Goal: Contribute content: Contribute content

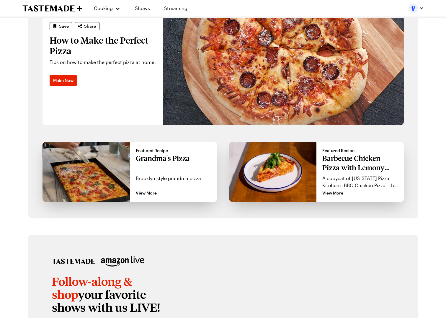
scroll to position [473, 0]
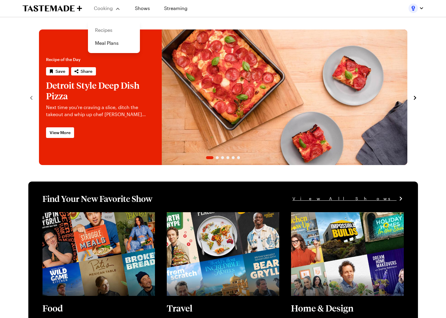
click at [115, 30] on link "Recipes" at bounding box center [113, 30] width 45 height 13
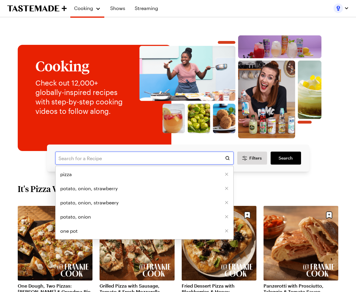
click at [88, 165] on input "text" at bounding box center [144, 158] width 178 height 13
type input "yams"
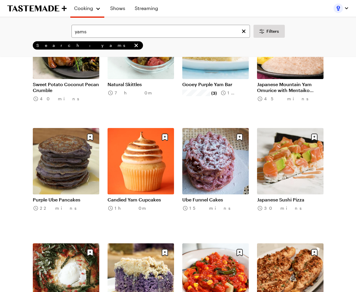
scroll to position [190, 0]
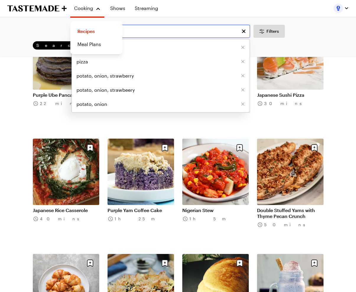
click at [161, 34] on input "yams" at bounding box center [160, 31] width 178 height 13
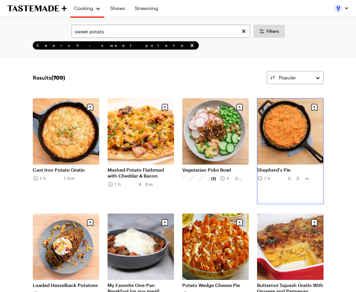
click at [289, 167] on link "Shepherd's Pie" at bounding box center [290, 170] width 66 height 6
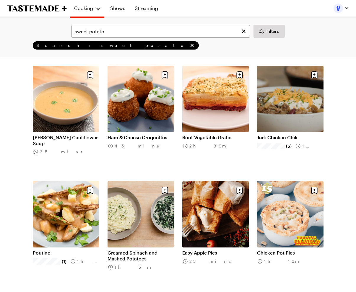
scroll to position [263, 0]
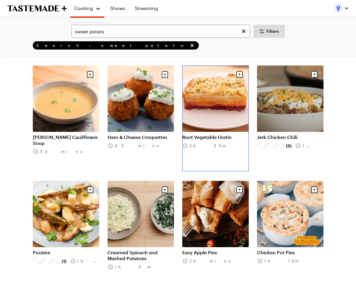
click at [222, 134] on link "Root Vegetable Gratin" at bounding box center [215, 137] width 66 height 6
drag, startPoint x: 104, startPoint y: 45, endPoint x: 105, endPoint y: 36, distance: 9.8
click at [103, 45] on div "Search: sweet potato" at bounding box center [178, 45] width 302 height 8
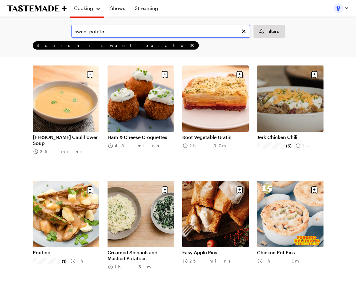
click at [105, 35] on input "sweet potato" at bounding box center [160, 31] width 178 height 13
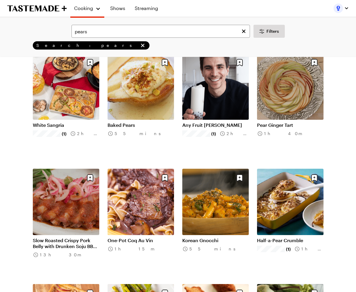
scroll to position [280, 0]
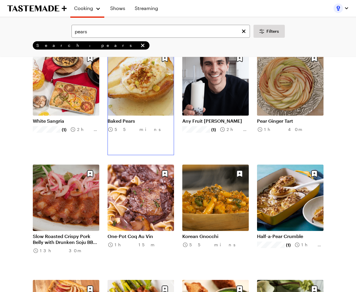
click at [119, 118] on link "Baked Pears" at bounding box center [140, 121] width 66 height 6
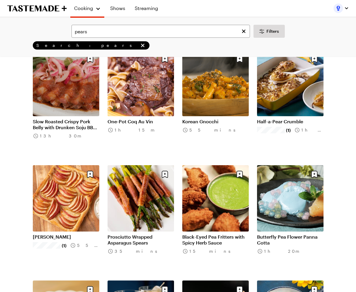
scroll to position [422, 0]
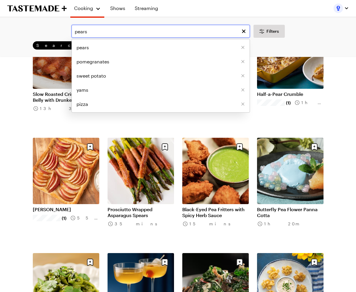
click at [135, 33] on input "pears" at bounding box center [160, 31] width 178 height 13
type input "apple"
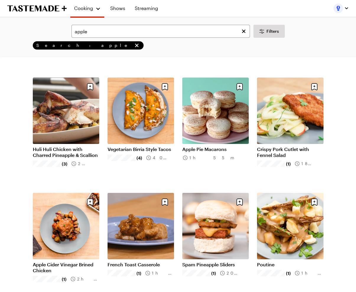
scroll to position [137, 0]
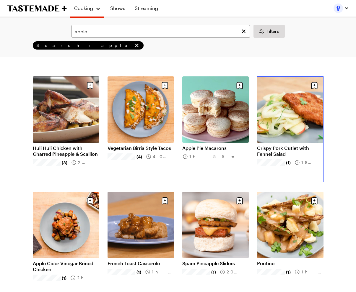
click at [286, 145] on link "Crispy Pork Cutlet with Fennel Salad" at bounding box center [290, 151] width 66 height 12
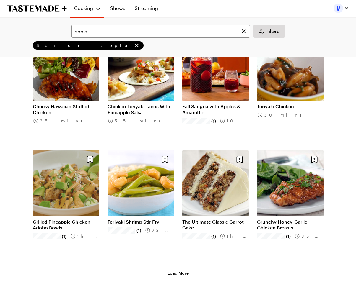
scroll to position [526, 0]
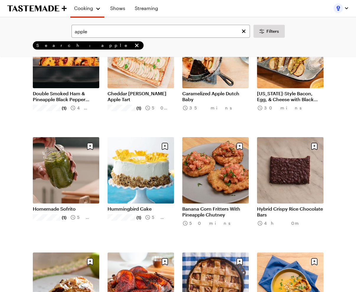
scroll to position [859, 0]
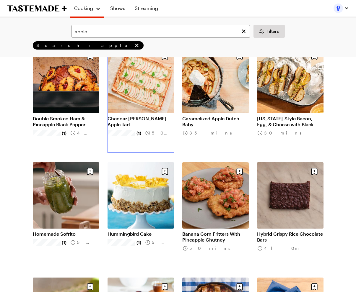
click at [143, 116] on link "Cheddar Rosemary Apple Tart" at bounding box center [140, 122] width 66 height 12
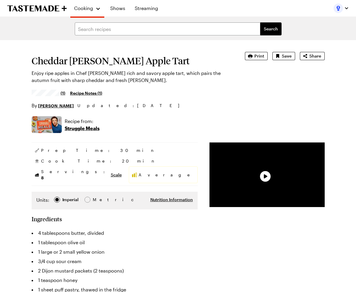
type textarea "x"
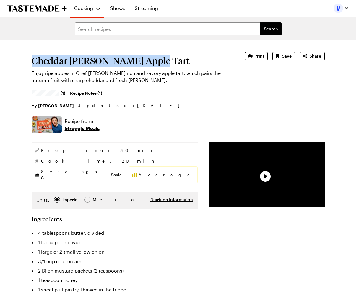
drag, startPoint x: 158, startPoint y: 70, endPoint x: 14, endPoint y: 69, distance: 143.4
copy h1 "Cheddar Rosemary Apple Tart"
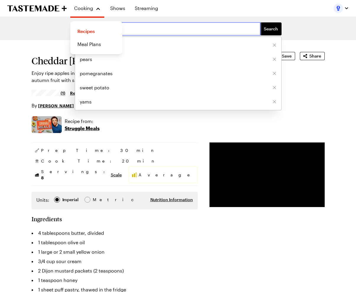
click at [130, 28] on input "text" at bounding box center [167, 28] width 185 height 13
type input "potato"
click at [260, 22] on button "Search" at bounding box center [270, 28] width 21 height 13
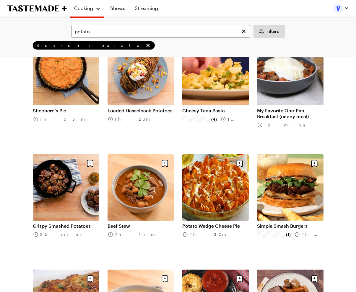
scroll to position [407, 0]
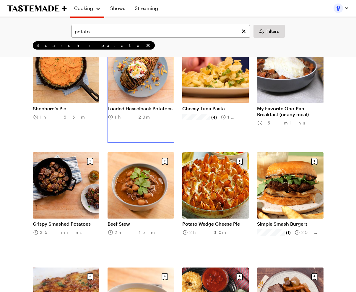
click at [150, 106] on link "Loaded Hasselback Potatoes" at bounding box center [140, 109] width 66 height 6
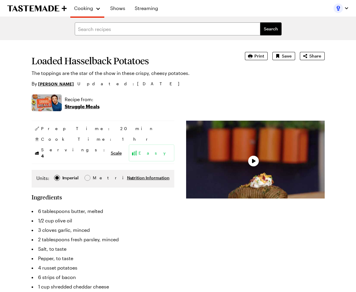
type textarea "x"
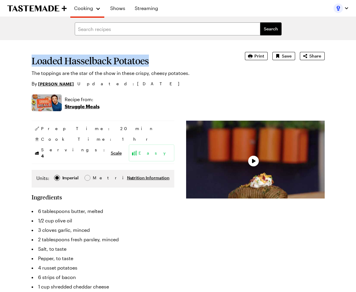
drag, startPoint x: 142, startPoint y: 71, endPoint x: 9, endPoint y: 70, distance: 133.1
copy h1 "Loaded Hasselback Potatoes"
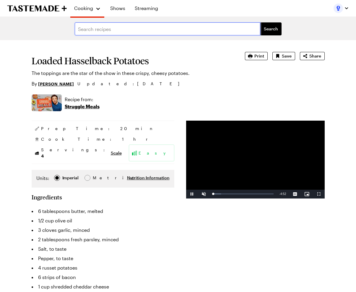
click at [119, 23] on input "text" at bounding box center [167, 28] width 185 height 13
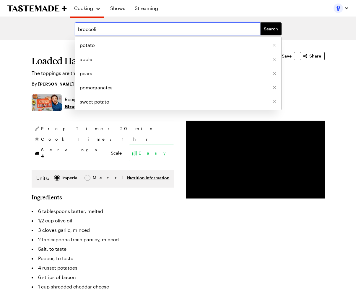
type input "broccoli"
click at [260, 22] on button "Search" at bounding box center [270, 28] width 21 height 13
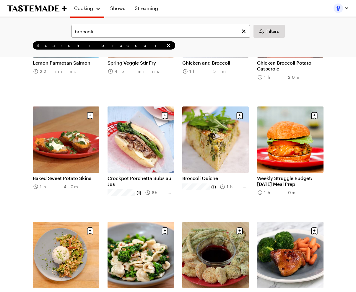
scroll to position [457, 0]
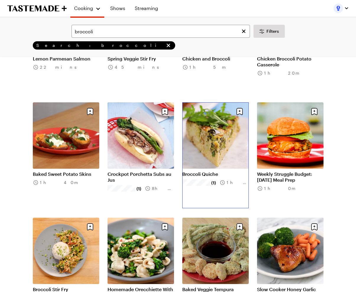
click at [234, 171] on link "Broccoli Quiche" at bounding box center [215, 174] width 66 height 6
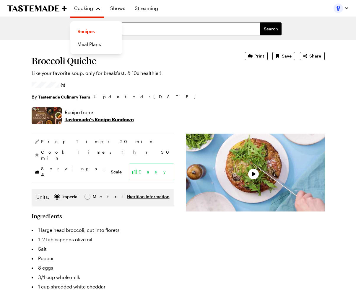
type textarea "x"
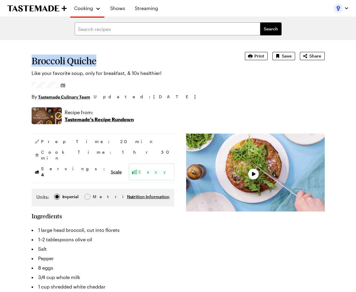
drag, startPoint x: 102, startPoint y: 62, endPoint x: 16, endPoint y: 64, distance: 85.6
copy h1 "Broccoli Quiche"
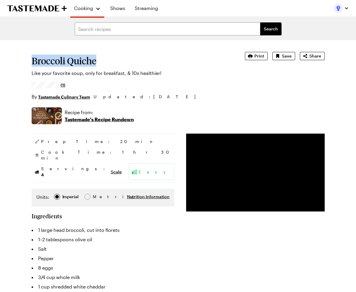
click at [182, 96] on section "Broccoli Quiche Like your favorite soup, only for breakfast, & 10x healthier! (…" at bounding box center [130, 76] width 197 height 48
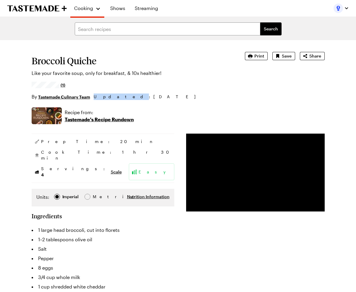
click at [182, 96] on section "Broccoli Quiche Like your favorite soup, only for breakfast, & 10x healthier! (…" at bounding box center [130, 76] width 197 height 48
click at [156, 23] on input "text" at bounding box center [167, 28] width 185 height 13
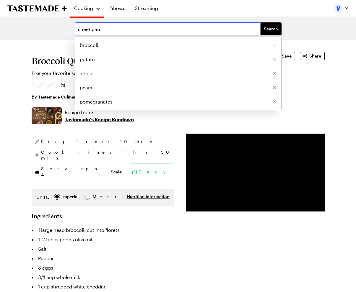
type input "sheet pan"
click at [260, 22] on button "Search" at bounding box center [270, 28] width 21 height 13
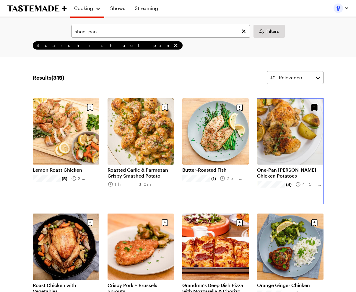
click at [302, 167] on link "One-Pan [PERSON_NAME] Chicken Potatoes" at bounding box center [290, 173] width 66 height 12
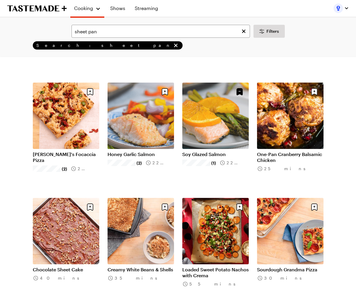
scroll to position [596, 0]
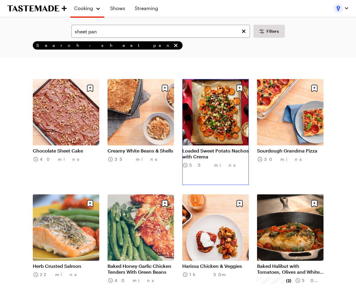
click at [229, 154] on link "Loaded Sweet Potato Nachos with Crema" at bounding box center [215, 154] width 66 height 12
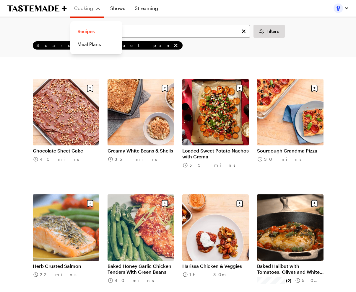
click at [99, 32] on link "Recipes" at bounding box center [96, 31] width 45 height 13
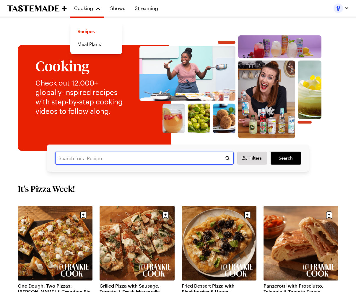
click at [181, 165] on input "text" at bounding box center [144, 158] width 178 height 13
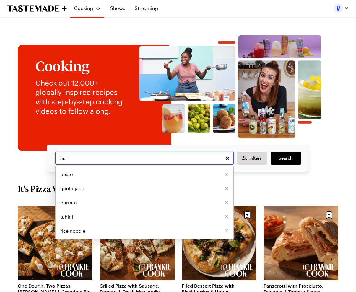
type input "fast"
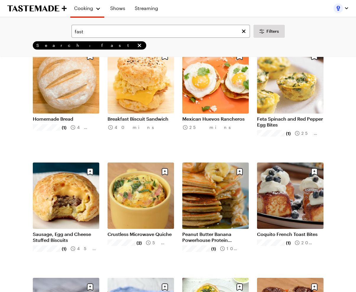
scroll to position [168, 0]
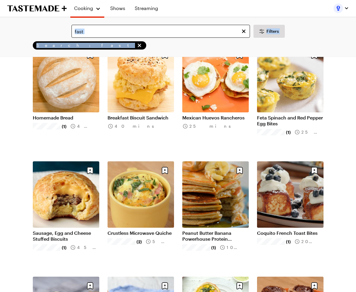
click at [126, 32] on div "fast Filters Search: fast Search" at bounding box center [178, 37] width 356 height 39
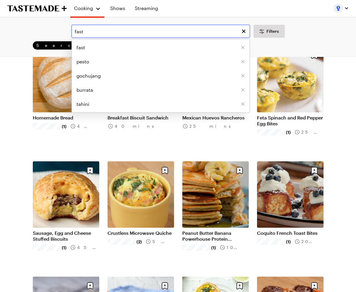
drag, startPoint x: 117, startPoint y: 30, endPoint x: 60, endPoint y: 27, distance: 56.5
click at [60, 27] on div "fast fast pesto gochujang burrata tahini Filters" at bounding box center [177, 31] width 339 height 13
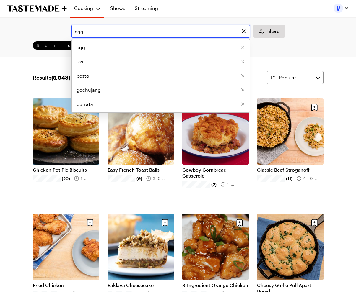
drag, startPoint x: 104, startPoint y: 30, endPoint x: 37, endPoint y: 30, distance: 66.1
click at [37, 30] on div "egg egg fast pesto gochujang burrata Filters" at bounding box center [177, 31] width 339 height 13
type input "s"
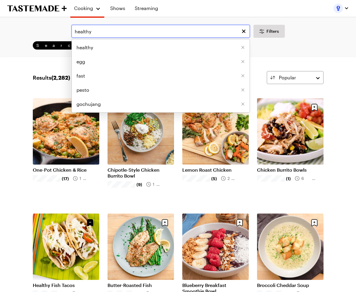
drag, startPoint x: 59, startPoint y: 33, endPoint x: 38, endPoint y: 32, distance: 21.6
click at [38, 32] on div "healthy healthy egg fast pesto gochujang Filters" at bounding box center [177, 31] width 339 height 13
type input "one pan"
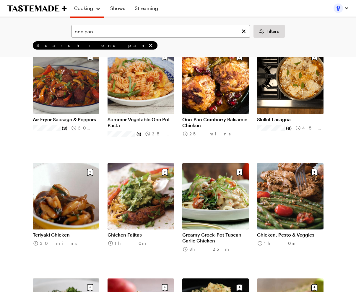
scroll to position [479, 0]
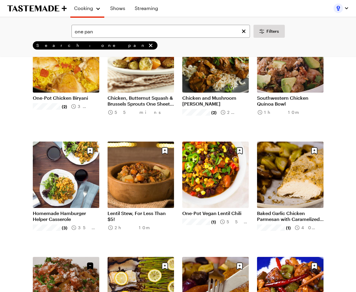
scroll to position [881, 0]
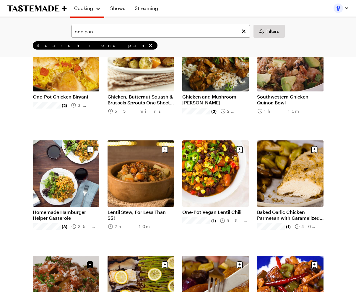
click at [40, 94] on link "One-Pot Chicken Biryani" at bounding box center [66, 97] width 66 height 6
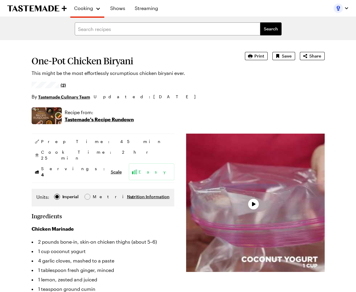
click at [60, 88] on span "(2)" at bounding box center [62, 85] width 5 height 6
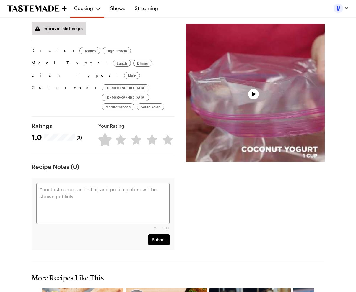
scroll to position [836, 0]
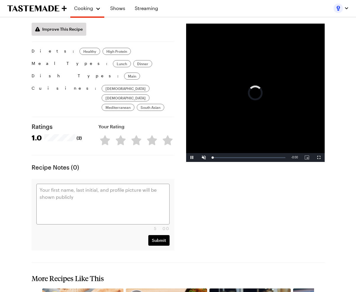
type textarea "x"
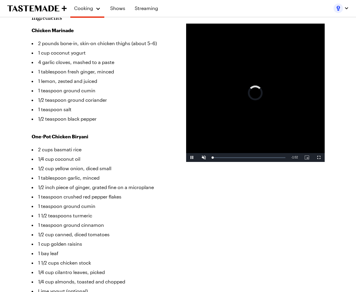
scroll to position [204, 0]
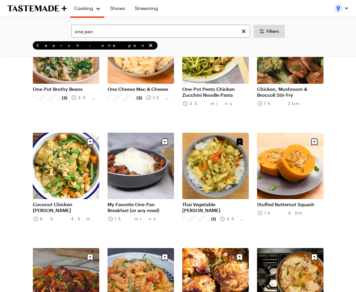
scroll to position [197, 0]
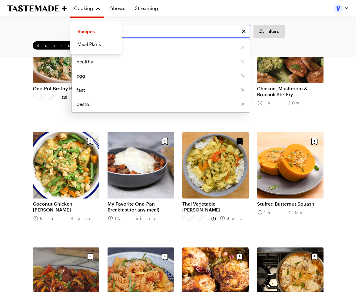
click at [143, 32] on input "one pan" at bounding box center [160, 31] width 178 height 13
drag, startPoint x: 170, startPoint y: 36, endPoint x: 64, endPoint y: 34, distance: 105.6
click at [64, 34] on div "one pan one pan healthy egg fast pesto Filters" at bounding box center [177, 31] width 339 height 13
type input "taco"
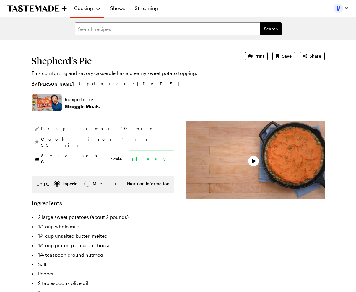
type textarea "x"
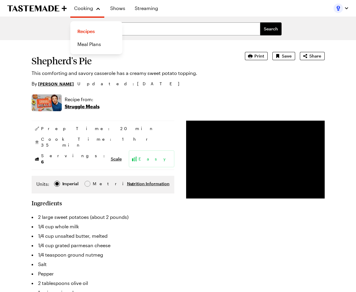
click at [78, 66] on h1 "Shepherd's Pie" at bounding box center [130, 60] width 197 height 11
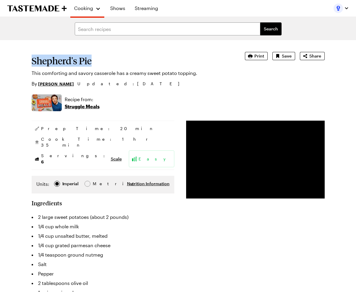
drag, startPoint x: 80, startPoint y: 70, endPoint x: 17, endPoint y: 70, distance: 62.8
copy h1 "Shepherd's Pie"
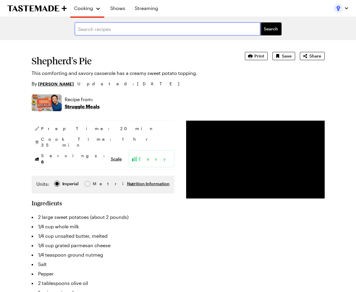
click at [111, 34] on input "text" at bounding box center [167, 28] width 185 height 13
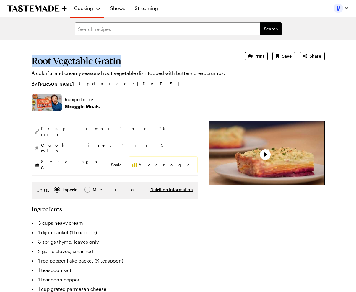
drag, startPoint x: 121, startPoint y: 71, endPoint x: 11, endPoint y: 70, distance: 110.1
copy h1 "Root Vegetable Gratin"
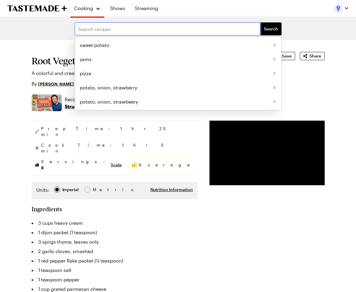
click at [151, 31] on input "text" at bounding box center [167, 28] width 185 height 13
type input "pomegranates"
click at [260, 22] on button "Search" at bounding box center [270, 28] width 21 height 13
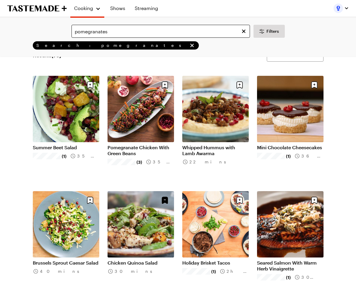
scroll to position [49, 0]
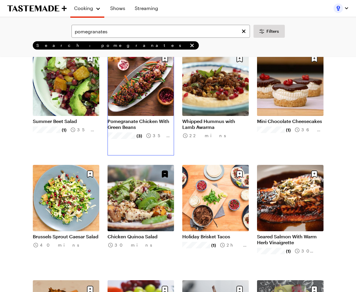
click at [148, 118] on link "Pomegranate Chicken With Green Beans" at bounding box center [140, 124] width 66 height 12
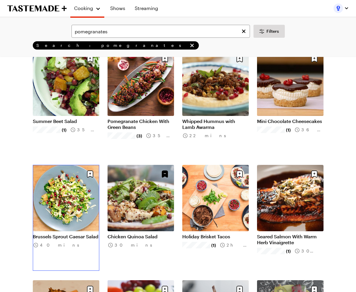
click at [50, 234] on link "Brussels Sprout Caesar Salad" at bounding box center [66, 237] width 66 height 6
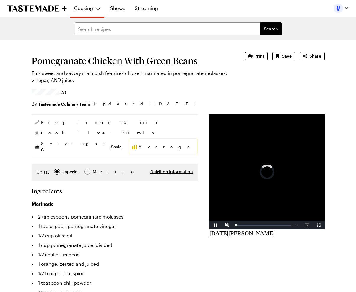
type textarea "x"
click at [116, 122] on aside "Prep Time: 15 min Cook Time: 20 min Servings: 6 Scale Average" at bounding box center [115, 135] width 166 height 43
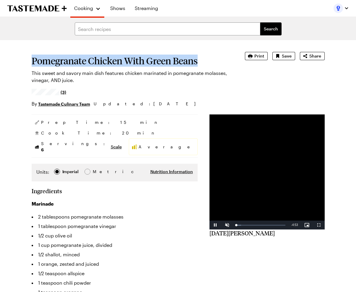
drag, startPoint x: 209, startPoint y: 67, endPoint x: 14, endPoint y: 68, distance: 195.0
copy h1 "Pomegranate Chicken With Green Beans"
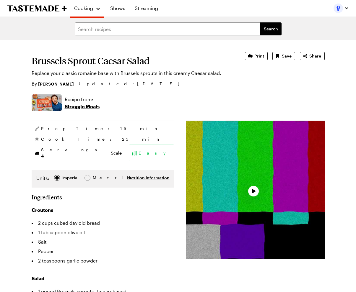
type textarea "x"
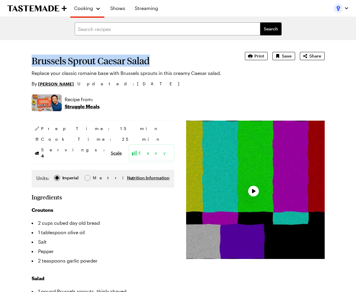
drag, startPoint x: 124, startPoint y: 67, endPoint x: -17, endPoint y: 68, distance: 141.0
copy h1 "Brussels Sprout Caesar Salad"
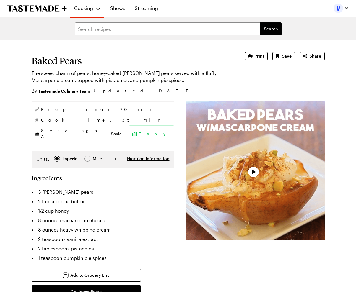
type textarea "x"
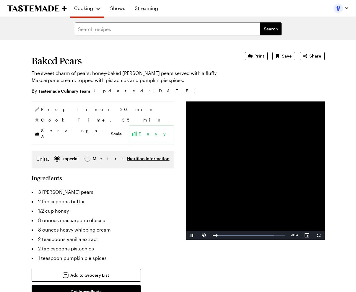
click at [97, 60] on section "Baked Pears The sweet charm of pears: honey-baked [PERSON_NAME] pears served wi…" at bounding box center [130, 73] width 197 height 42
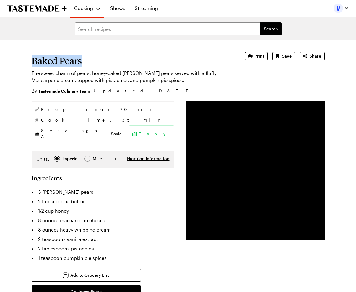
drag, startPoint x: 63, startPoint y: 67, endPoint x: 15, endPoint y: 67, distance: 47.8
copy h1 "Baked Pears"
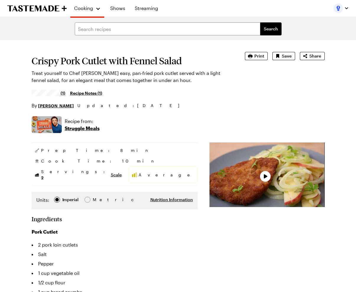
type textarea "x"
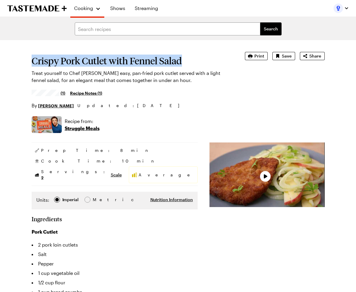
drag, startPoint x: 197, startPoint y: 58, endPoint x: 184, endPoint y: 67, distance: 16.7
click at [183, 68] on section "Crispy Pork Cutlet with Fennel Salad Treat yourself to Chef Frankie Celenza's e…" at bounding box center [130, 80] width 197 height 57
copy h1 "Crispy Pork Cutlet with Fennel Salad"
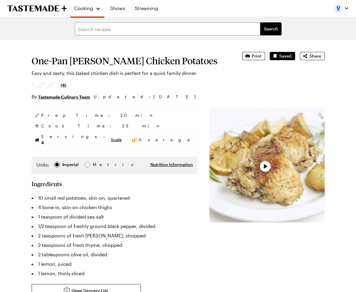
type textarea "x"
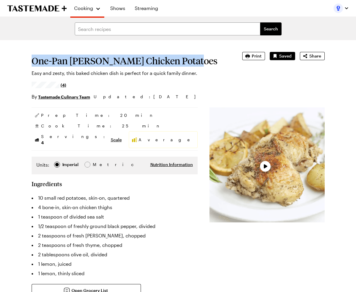
drag, startPoint x: 201, startPoint y: 71, endPoint x: 22, endPoint y: 60, distance: 180.0
click at [32, 60] on section "One-Pan [PERSON_NAME] Chicken Potatoes Easy and zesty, this baked chicken dish …" at bounding box center [129, 76] width 194 height 48
copy h1 "One-Pan [PERSON_NAME] Chicken Potatoes"
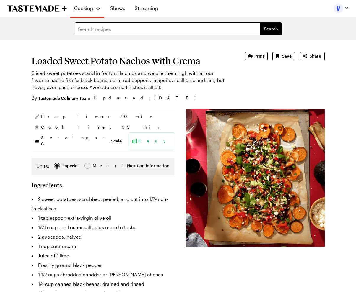
type textarea "x"
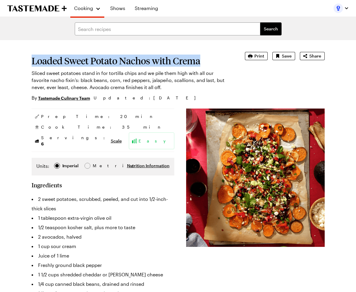
drag, startPoint x: 203, startPoint y: 66, endPoint x: -44, endPoint y: 66, distance: 246.7
copy h1 "Loaded Sweet Potato Nachos with Crema"
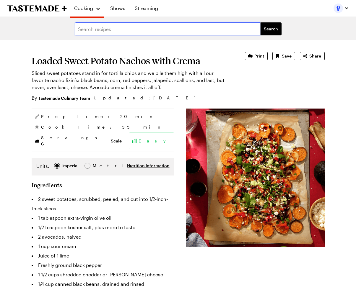
click at [117, 32] on input "text" at bounding box center [167, 28] width 185 height 13
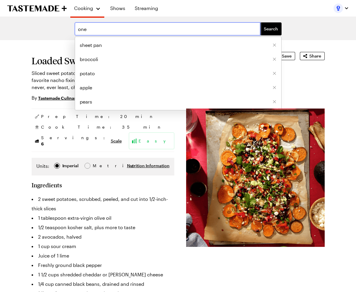
type input "one"
click at [260, 22] on button "Search" at bounding box center [270, 28] width 21 height 13
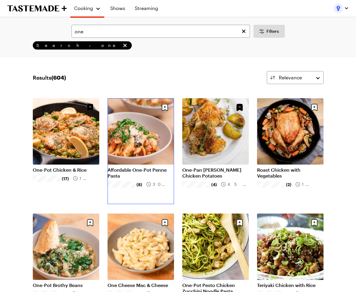
click at [147, 167] on link "Affordable One-Pot Penne Pasta" at bounding box center [140, 173] width 66 height 12
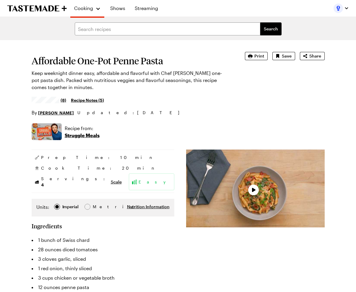
type textarea "x"
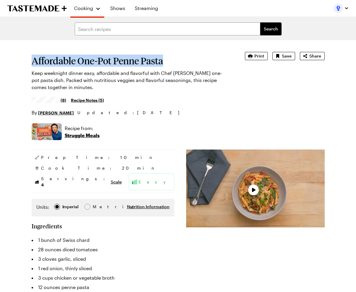
drag, startPoint x: 164, startPoint y: 66, endPoint x: 6, endPoint y: 66, distance: 158.1
copy h1 "Affordable One-Pot Penne Pasta"
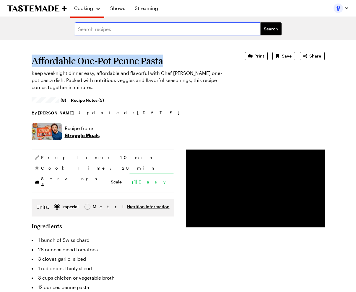
click at [100, 28] on input "text" at bounding box center [167, 28] width 185 height 13
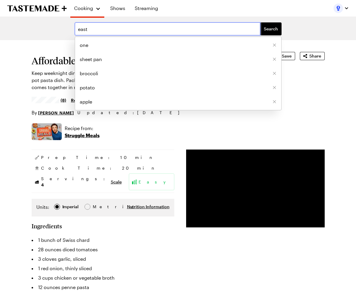
type input "east"
click at [260, 22] on button "Search" at bounding box center [270, 28] width 21 height 13
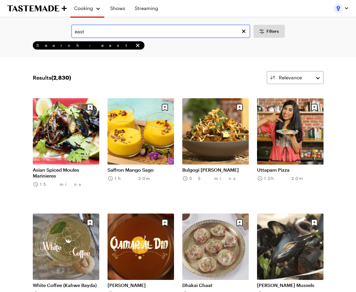
click at [117, 29] on input "east" at bounding box center [160, 31] width 178 height 13
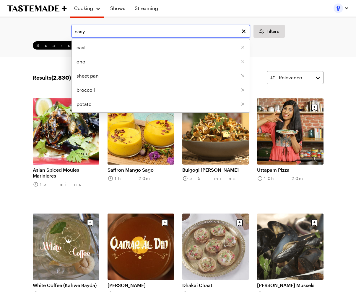
type input "easy"
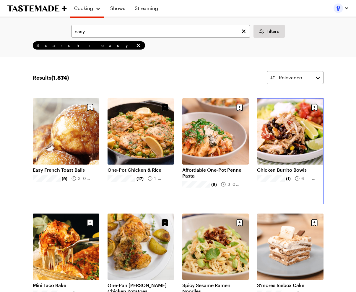
click at [296, 167] on link "Chicken Burrito Bowls" at bounding box center [290, 170] width 66 height 6
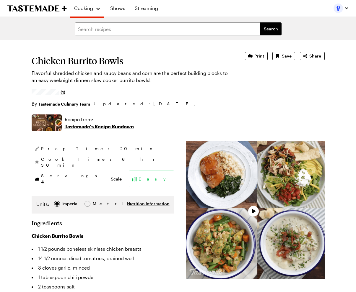
type textarea "x"
click at [105, 60] on h1 "Chicken Burrito Bowls" at bounding box center [130, 60] width 197 height 11
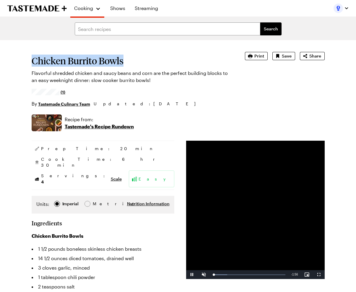
drag, startPoint x: 119, startPoint y: 68, endPoint x: 9, endPoint y: 68, distance: 110.1
copy h1 "Chicken Burrito Bowls"
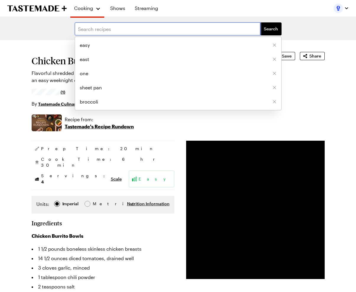
click at [143, 34] on input "text" at bounding box center [167, 28] width 185 height 13
type input "easy"
click at [260, 22] on button "Search" at bounding box center [270, 28] width 21 height 13
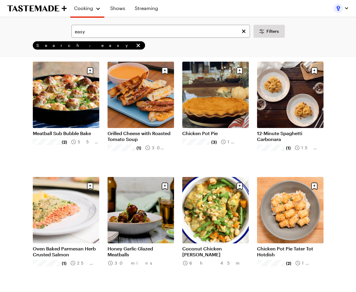
scroll to position [384, 0]
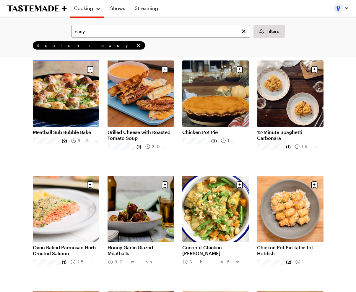
click at [56, 129] on link "Meatball Sub Bubble Bake" at bounding box center [66, 132] width 66 height 6
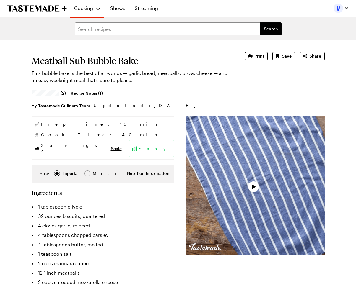
type textarea "x"
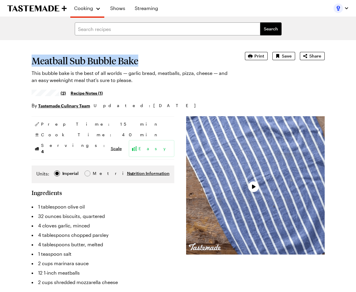
drag, startPoint x: 135, startPoint y: 67, endPoint x: 15, endPoint y: 67, distance: 119.5
copy h1 "Meatball Sub Bubble Bake"
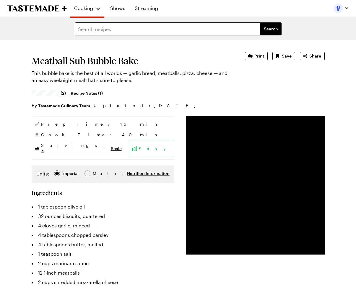
drag, startPoint x: 125, startPoint y: 40, endPoint x: 125, endPoint y: 30, distance: 9.7
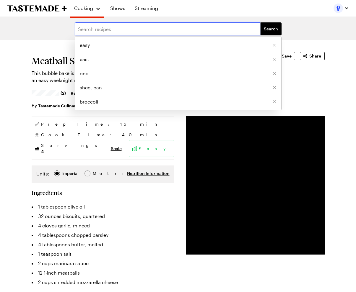
click at [125, 30] on input "text" at bounding box center [167, 28] width 185 height 13
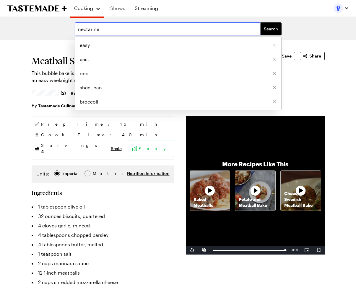
type input "nectarine"
click at [260, 22] on button "Search" at bounding box center [270, 28] width 21 height 13
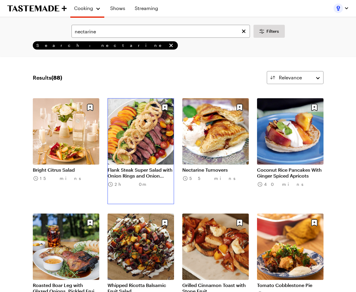
click at [148, 167] on link "Flank Steak Super Salad with Onion Rings and Onion Dressing" at bounding box center [140, 173] width 66 height 12
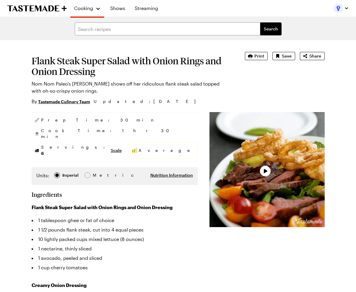
type textarea "x"
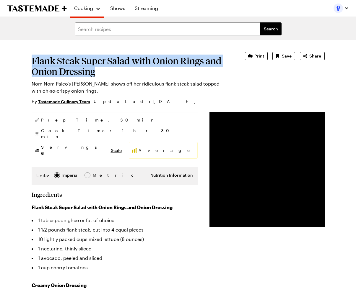
drag, startPoint x: 61, startPoint y: 75, endPoint x: 12, endPoint y: 66, distance: 50.7
copy h1 "Flank Steak Super Salad with Onion Rings and Onion Dressing"
click at [115, 21] on form "Search" at bounding box center [178, 29] width 356 height 22
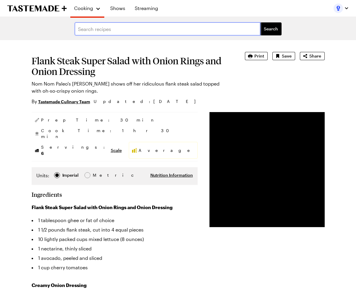
click at [113, 27] on input "text" at bounding box center [167, 28] width 185 height 13
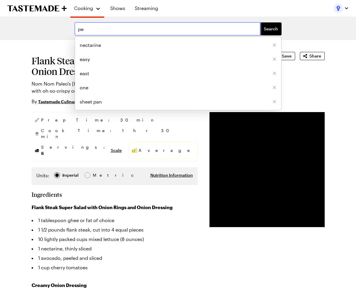
type input "p"
type input "corn"
click at [260, 22] on button "Search" at bounding box center [270, 28] width 21 height 13
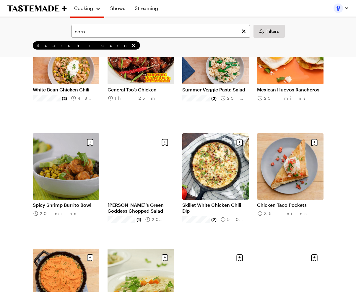
scroll to position [265, 0]
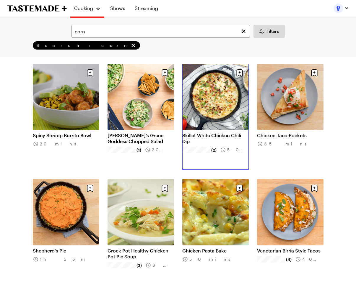
click at [238, 132] on link "Skillet White Chicken Chili Dip" at bounding box center [215, 138] width 66 height 12
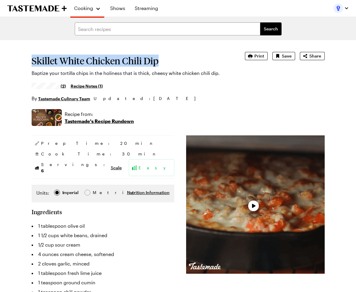
drag, startPoint x: 132, startPoint y: 68, endPoint x: -2, endPoint y: 68, distance: 133.7
copy h1 "Skillet White Chicken Chili Dip"
type textarea "x"
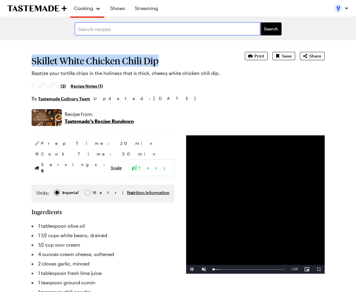
click at [154, 30] on input "text" at bounding box center [167, 28] width 185 height 13
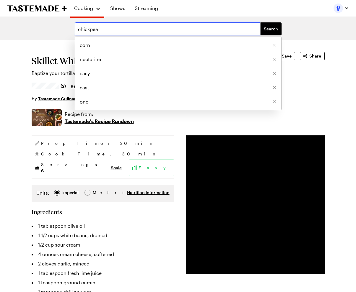
type input "chickpea"
click at [260, 22] on button "Search" at bounding box center [270, 28] width 21 height 13
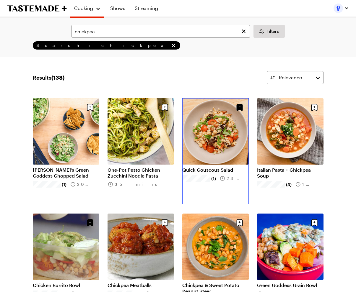
click at [215, 167] on link "Quick Couscous Salad" at bounding box center [215, 170] width 66 height 6
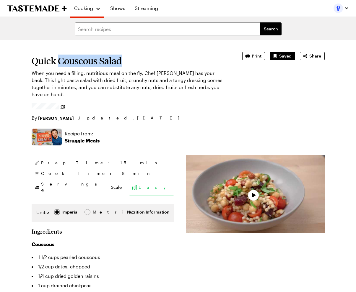
type textarea "x"
drag, startPoint x: 140, startPoint y: 71, endPoint x: 17, endPoint y: 66, distance: 123.4
copy h1 "Quick Couscous Salad"
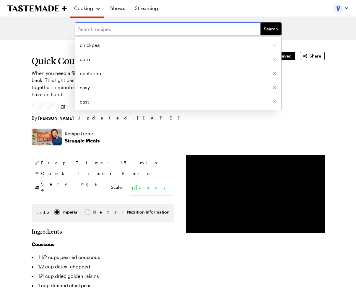
click at [104, 30] on input "text" at bounding box center [167, 28] width 185 height 13
type input "rice noodle"
click at [260, 22] on button "Search" at bounding box center [270, 28] width 21 height 13
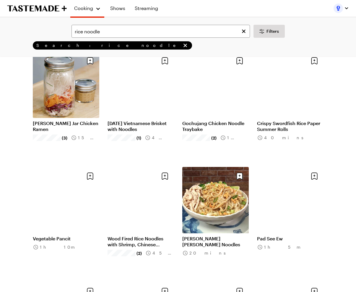
scroll to position [90, 0]
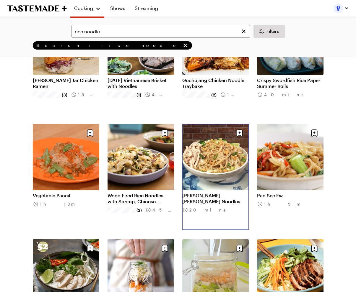
click at [201, 193] on link "Dan Dan Noodles" at bounding box center [215, 199] width 66 height 12
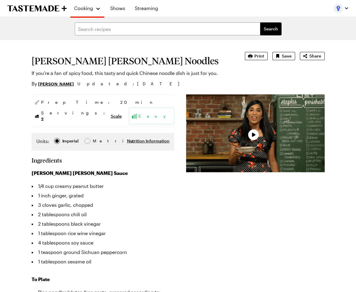
type textarea "x"
drag, startPoint x: 104, startPoint y: 61, endPoint x: 15, endPoint y: 63, distance: 89.1
copy h1 "Dan Dan Noodles"
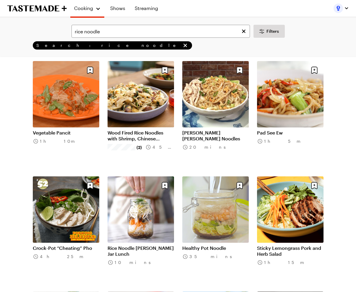
scroll to position [187, 0]
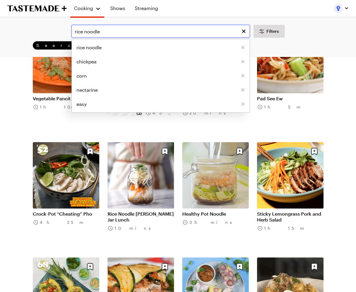
drag, startPoint x: 143, startPoint y: 32, endPoint x: 41, endPoint y: 28, distance: 101.6
click at [41, 28] on div "rice noodle rice noodle chickpea corn nectarine easy Filters" at bounding box center [177, 31] width 339 height 13
type input "tahini"
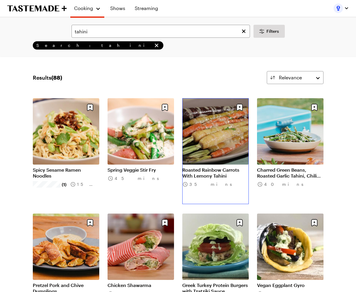
click at [209, 167] on link "Roasted Rainbow Carrots With Lemony Tahini" at bounding box center [215, 173] width 66 height 12
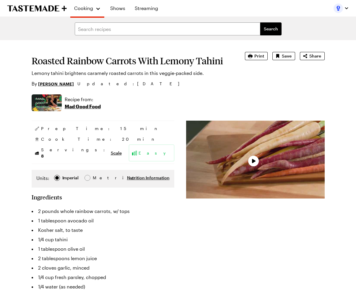
type textarea "x"
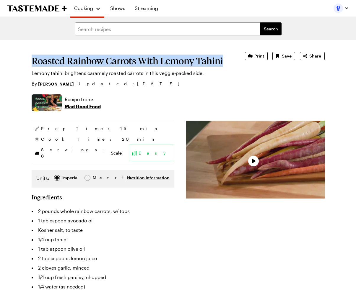
drag, startPoint x: 203, startPoint y: 69, endPoint x: -21, endPoint y: 69, distance: 224.5
copy h1 "Roasted Rainbow Carrots With Lemony Tahini"
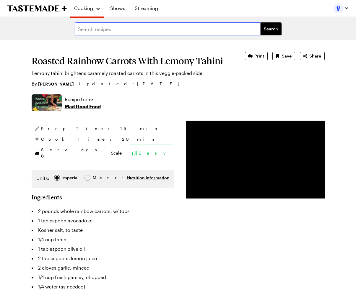
click at [122, 29] on input "text" at bounding box center [167, 28] width 185 height 13
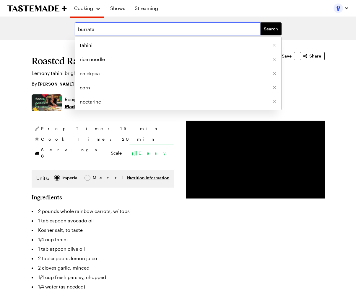
type input "burrata"
click at [260, 22] on button "Search" at bounding box center [270, 28] width 21 height 13
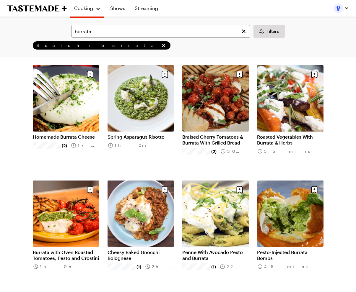
scroll to position [45, 0]
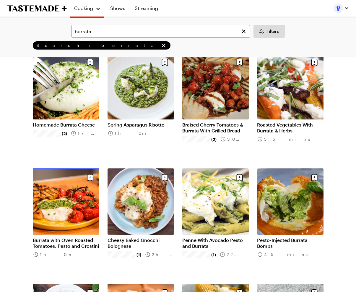
click at [45, 237] on link "Burrata with Oven Roasted Tomatoes, Pesto and Crostini" at bounding box center [66, 243] width 66 height 12
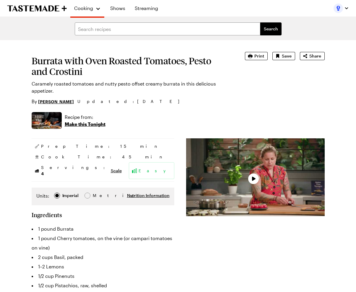
type textarea "x"
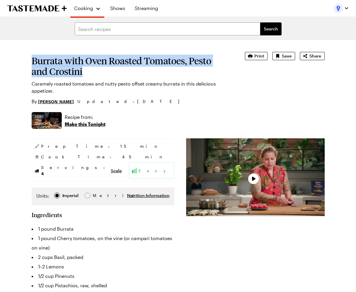
drag, startPoint x: 68, startPoint y: 75, endPoint x: 22, endPoint y: 65, distance: 46.6
click at [32, 65] on h1 "Burrata with Oven Roasted Tomatoes, Pesto and Crostini" at bounding box center [130, 65] width 197 height 21
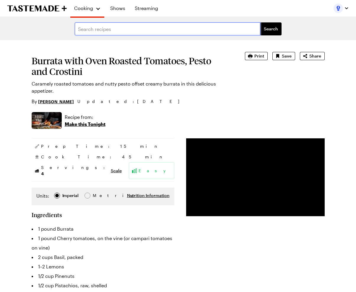
click at [110, 32] on input "text" at bounding box center [167, 28] width 185 height 13
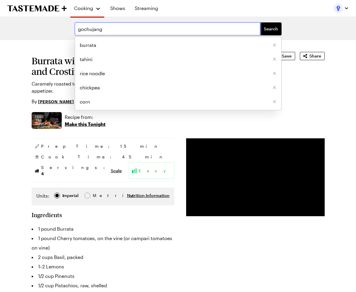
type input "gochujang"
click at [260, 22] on button "Search" at bounding box center [270, 28] width 21 height 13
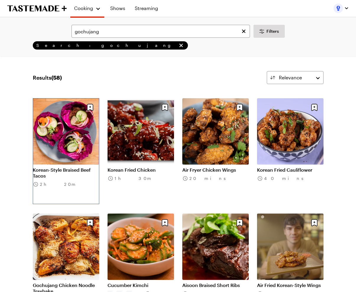
click at [77, 167] on link "Korean-Style Braised Beef Tacos" at bounding box center [66, 173] width 66 height 12
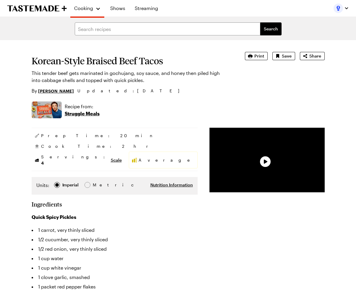
type textarea "x"
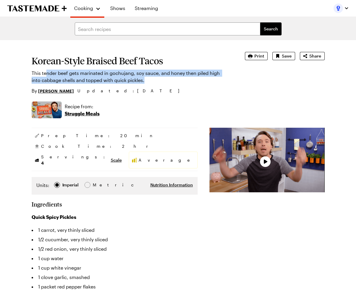
drag, startPoint x: 113, startPoint y: 83, endPoint x: 34, endPoint y: 80, distance: 79.4
click at [33, 80] on p "This tender beef gets marinated in gochujang, soy sauce, and honey then piled h…" at bounding box center [130, 77] width 197 height 14
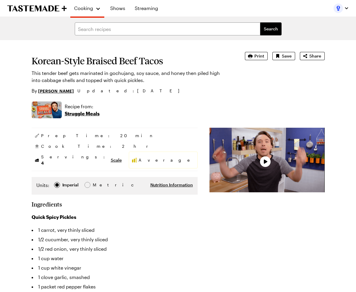
click at [177, 64] on h1 "Korean-Style Braised Beef Tacos" at bounding box center [130, 60] width 197 height 11
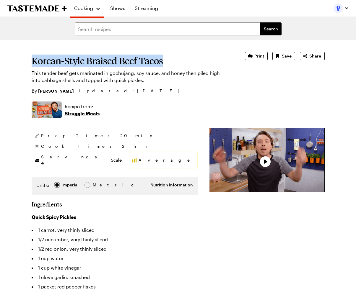
drag, startPoint x: 138, startPoint y: 68, endPoint x: 20, endPoint y: 68, distance: 118.0
click at [32, 66] on h1 "Korean-Style Braised Beef Tacos" at bounding box center [130, 60] width 197 height 11
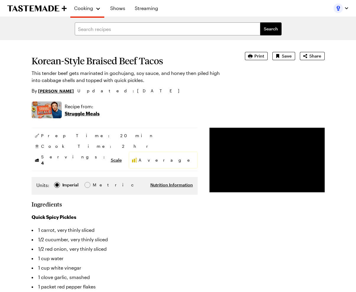
click at [164, 114] on div "Recipe from: Struggle Meals" at bounding box center [178, 109] width 293 height 17
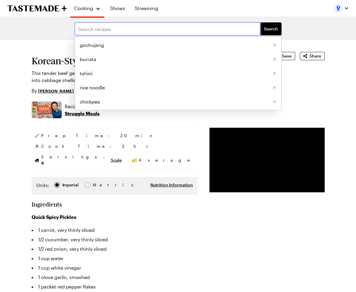
click at [122, 26] on input "text" at bounding box center [167, 28] width 185 height 13
type input "pesto"
click at [260, 22] on button "Search" at bounding box center [270, 28] width 21 height 13
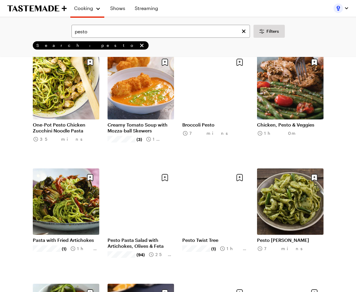
scroll to position [46, 0]
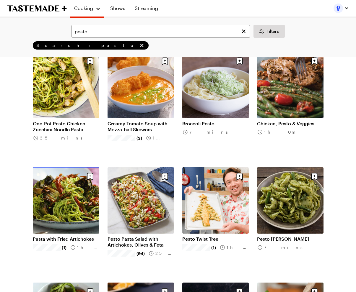
click at [81, 236] on link "Pasta with Fried Artichokes" at bounding box center [66, 239] width 66 height 6
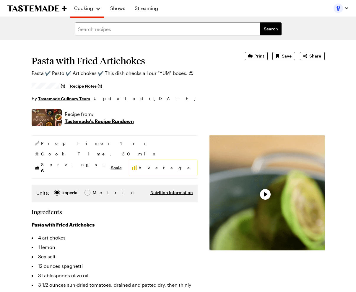
type textarea "x"
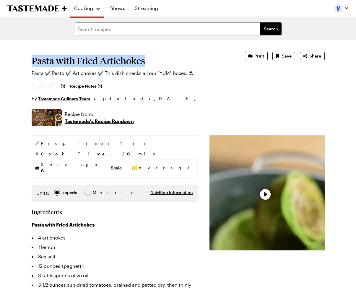
drag, startPoint x: 139, startPoint y: 66, endPoint x: 7, endPoint y: 66, distance: 131.9
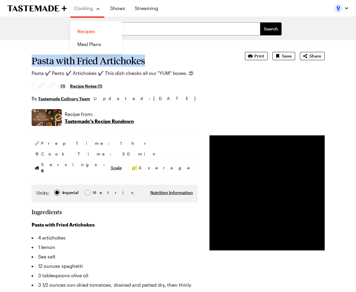
click at [88, 30] on link "Recipes" at bounding box center [96, 31] width 45 height 13
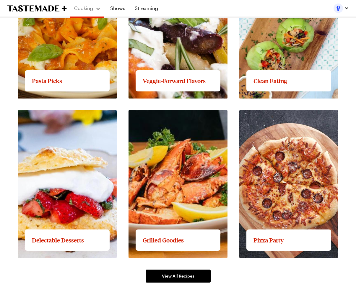
scroll to position [747, 0]
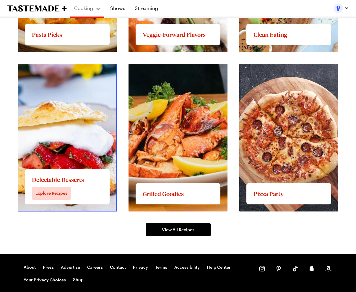
click at [97, 70] on link "View full content for Delectable Desserts" at bounding box center [63, 68] width 91 height 6
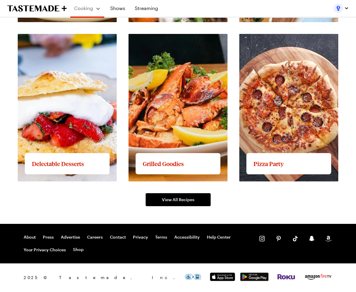
scroll to position [804, 0]
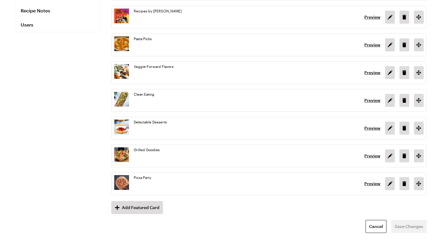
scroll to position [150, 0]
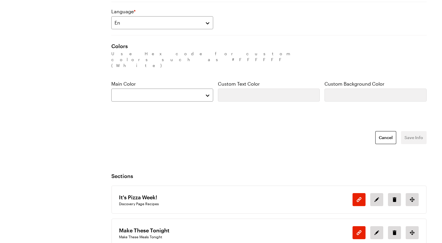
scroll to position [328, 0]
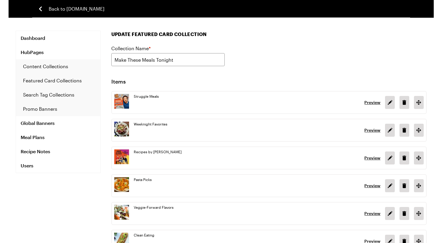
click at [115, 178] on img at bounding box center [121, 184] width 15 height 15
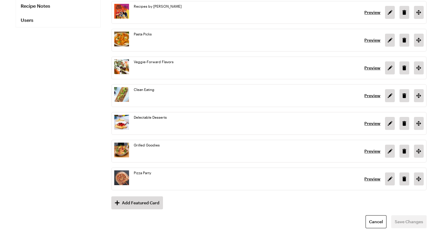
scroll to position [150, 0]
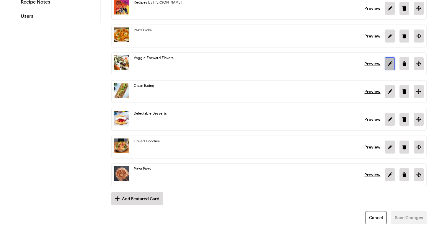
click at [387, 58] on button "Edit featured card in position 4" at bounding box center [390, 63] width 10 height 13
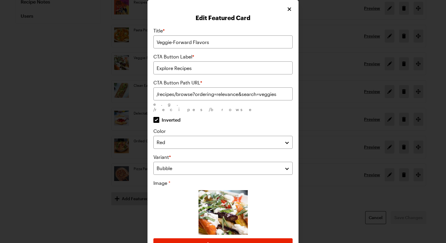
click at [294, 7] on div "Edit Featured Card Title * Veggie-Forward Flavors CTA Button Label * Explore Re…" at bounding box center [223, 139] width 151 height 278
click at [288, 7] on icon "Close" at bounding box center [290, 9] width 6 height 6
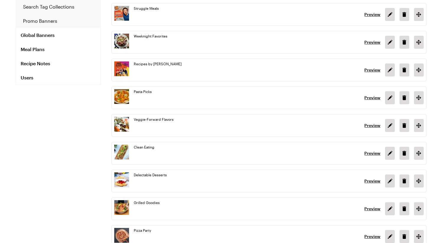
scroll to position [56, 0]
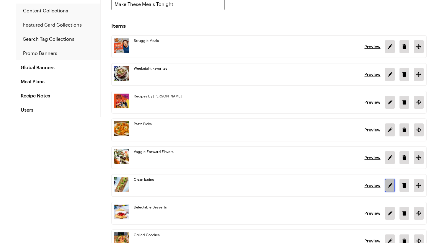
click at [388, 184] on icon "Edit featured card in position 5" at bounding box center [389, 185] width 7 height 7
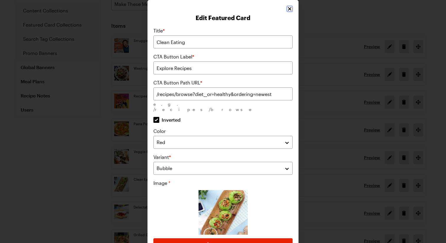
click at [287, 9] on icon "Close" at bounding box center [290, 9] width 6 height 6
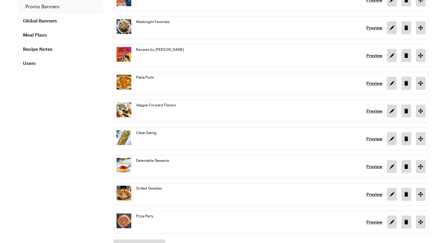
scroll to position [150, 0]
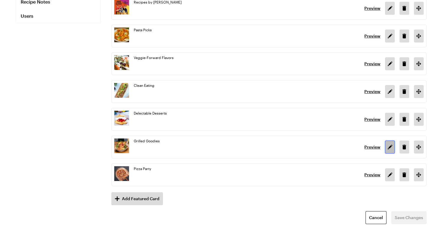
click at [389, 146] on icon "Edit featured card in position 7" at bounding box center [389, 147] width 5 height 5
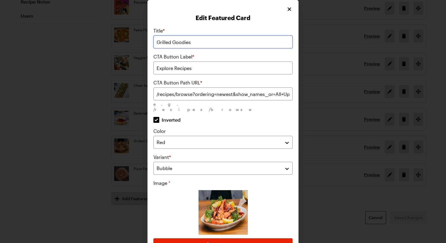
drag, startPoint x: 207, startPoint y: 44, endPoint x: 160, endPoint y: 41, distance: 47.6
click at [160, 41] on input "Grilled Goodies" at bounding box center [222, 41] width 139 height 13
type input "t"
type input "Taco Night"
drag, startPoint x: 252, startPoint y: 95, endPoint x: 241, endPoint y: 95, distance: 10.9
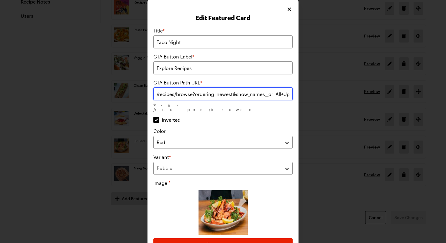
click at [252, 95] on input "/recipes/browse?ordering=newest&show_names__or=All+Up+In+My+Grill&shows__or=7a9…" at bounding box center [222, 93] width 139 height 13
click at [229, 90] on input "/recipes/browse?ordering=newest&show_names__or=All+Up+In+My+Grill&shows__or=7a9…" at bounding box center [222, 93] width 139 height 13
paste input "popularity&search=taco&page=1"
type input "/recipes/browse?ordering=popularity&search=taco&page=1"
click at [236, 113] on form "Title * Taco Night CTA Button Label * Explore Recipes CTA Button Path URL * /re…" at bounding box center [222, 148] width 139 height 242
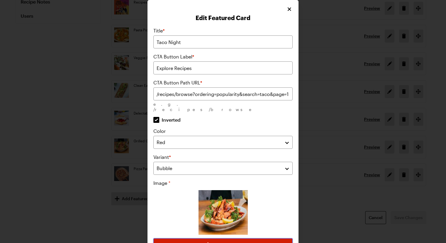
click at [240, 241] on button "Upload Image" at bounding box center [222, 244] width 139 height 13
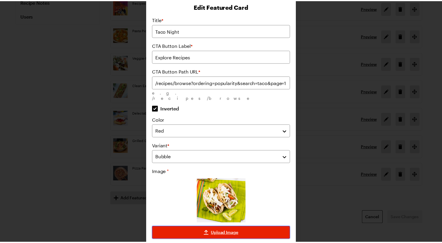
scroll to position [30, 0]
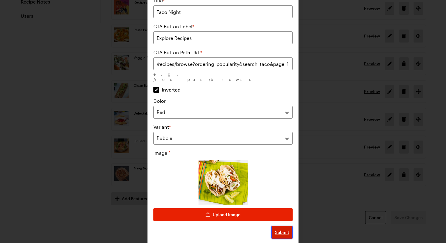
click at [279, 229] on span "Submit" at bounding box center [282, 232] width 14 height 6
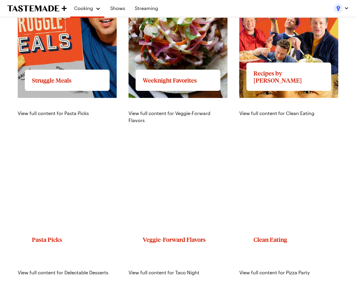
scroll to position [144, 0]
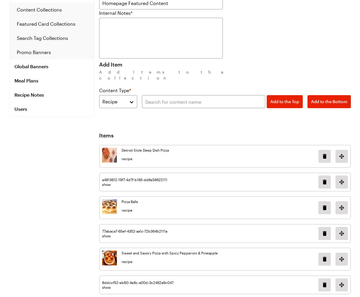
scroll to position [91, 0]
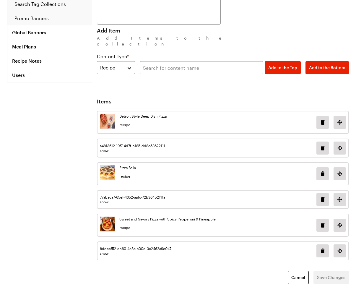
click at [251, 114] on div "Detroit Style Deep Dish Pizza recipe" at bounding box center [206, 122] width 212 height 17
click at [323, 120] on icon "Delete image in position 0" at bounding box center [322, 122] width 4 height 5
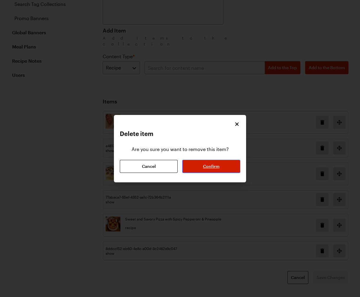
click at [226, 166] on button "Confirm" at bounding box center [211, 166] width 58 height 13
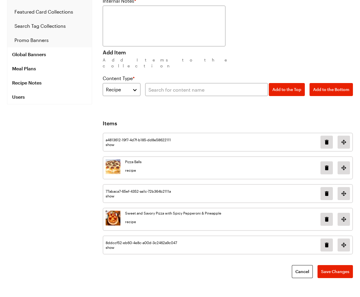
scroll to position [63, 0]
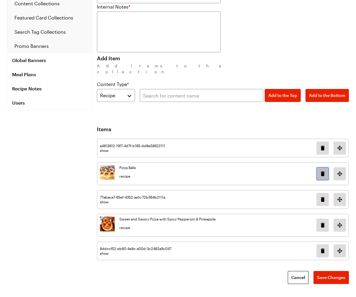
click at [317, 167] on button "Delete image in position 1" at bounding box center [322, 173] width 12 height 13
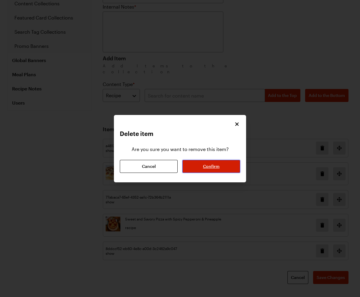
click at [204, 170] on button "Confirm" at bounding box center [211, 166] width 58 height 13
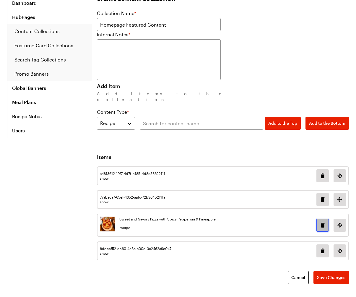
click at [321, 221] on icon "Delete image in position 2" at bounding box center [322, 224] width 7 height 7
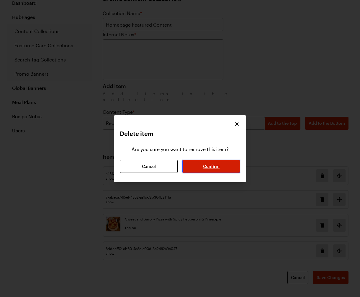
click at [223, 165] on button "Confirm" at bounding box center [211, 166] width 58 height 13
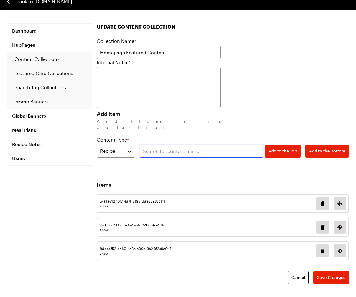
click at [189, 149] on input "text" at bounding box center [202, 150] width 124 height 13
paste input "Flank Steak Super Salad with Onion Rings and Onion Dressing"
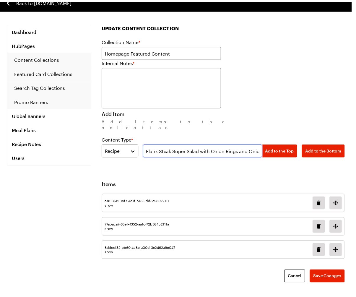
scroll to position [0, 23]
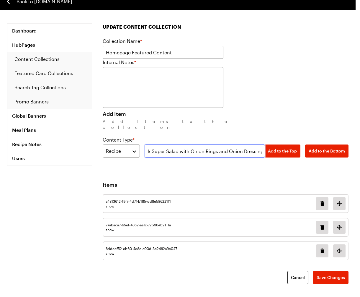
click at [205, 145] on input "Flank Steak Super Salad with Onion Rings and Onion Dressing" at bounding box center [205, 150] width 121 height 13
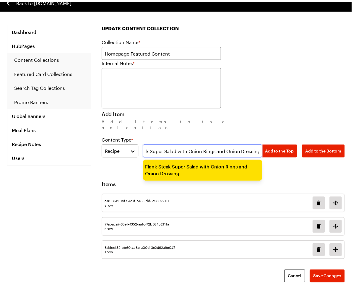
scroll to position [0, 21]
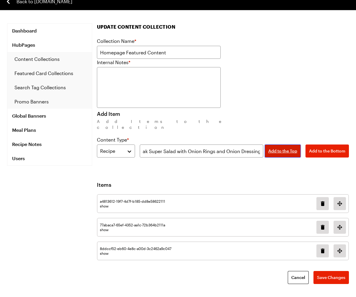
click at [283, 148] on button "Add to the Top" at bounding box center [282, 150] width 36 height 13
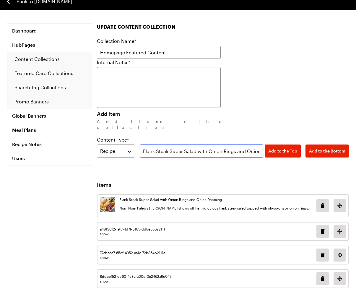
click at [213, 144] on input "Flank Steak Super Salad with Onion Rings and Onion Dressing" at bounding box center [202, 150] width 124 height 13
paste input "Skillet White Chicken Chili Dip"
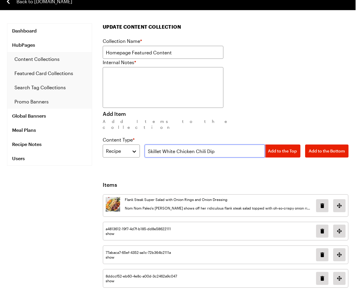
click at [213, 144] on input "Skillet White Chicken Chili Dip" at bounding box center [205, 150] width 121 height 13
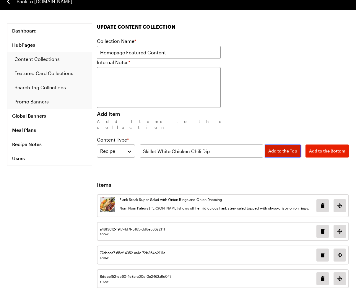
click at [286, 148] on span "Add to the Top" at bounding box center [282, 151] width 29 height 6
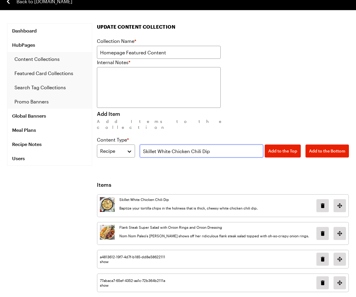
click at [189, 144] on input "Skillet White Chicken Chili Dip" at bounding box center [202, 150] width 124 height 13
paste input "Quick Couscous Salad"
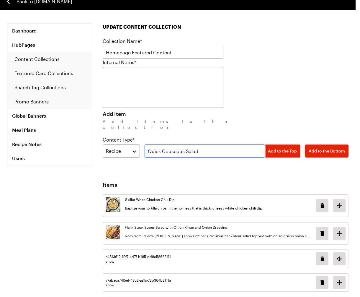
click at [218, 144] on input "Quick Couscous Salad" at bounding box center [205, 150] width 121 height 13
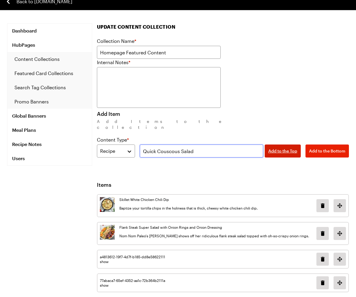
type input "Quick Couscous Salad"
click at [274, 148] on span "Add to the Top" at bounding box center [282, 151] width 29 height 6
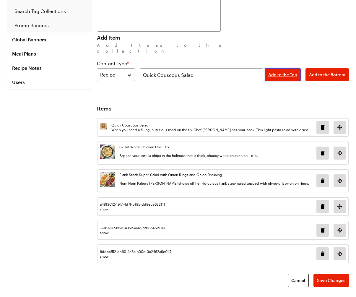
scroll to position [86, 0]
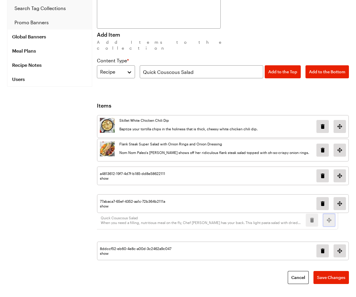
drag, startPoint x: 338, startPoint y: 118, endPoint x: 328, endPoint y: 214, distance: 96.2
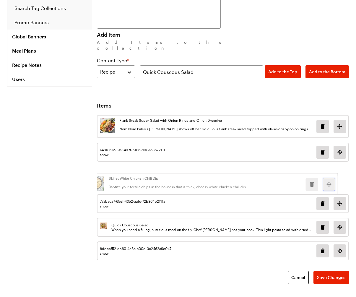
drag, startPoint x: 340, startPoint y: 120, endPoint x: 330, endPoint y: 178, distance: 58.8
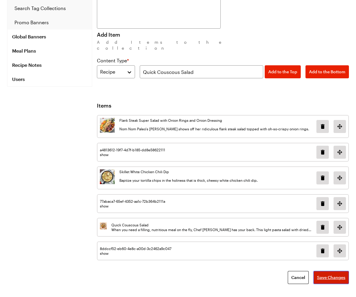
click at [335, 243] on span "Save Changes" at bounding box center [331, 277] width 28 height 6
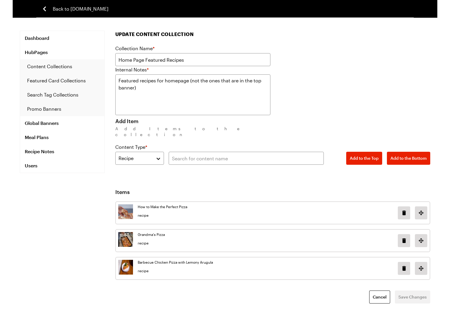
drag, startPoint x: 335, startPoint y: 45, endPoint x: 332, endPoint y: 46, distance: 3.6
click at [335, 45] on div "Collection Name * Home Page Featured Recipes" at bounding box center [272, 55] width 315 height 21
click at [407, 209] on icon "Delete image in position 0" at bounding box center [404, 212] width 7 height 7
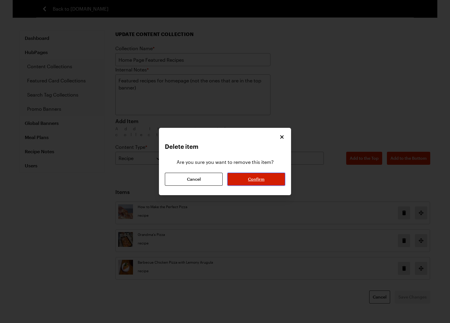
click at [263, 180] on span "Confirm" at bounding box center [256, 179] width 17 height 6
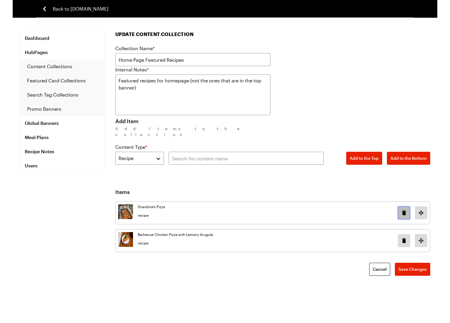
click at [401, 209] on icon "Delete image in position 0" at bounding box center [404, 212] width 7 height 7
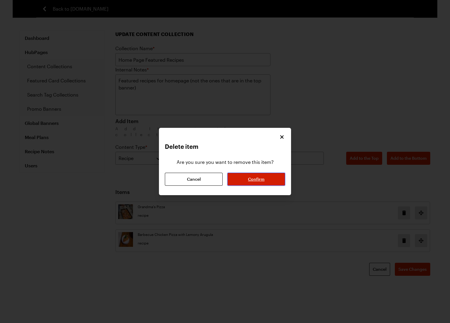
drag, startPoint x: 265, startPoint y: 179, endPoint x: 282, endPoint y: 179, distance: 17.1
click at [267, 179] on button "Confirm" at bounding box center [256, 179] width 58 height 13
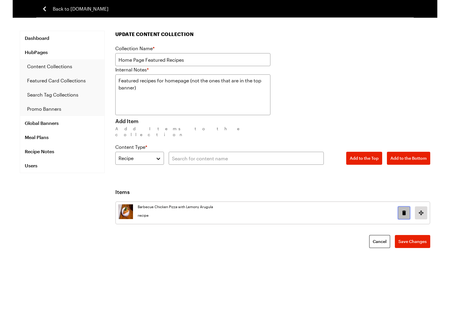
click at [402, 209] on icon "Delete image in position 0" at bounding box center [404, 212] width 7 height 7
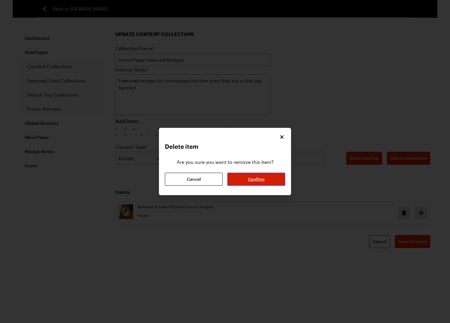
click at [266, 182] on button "Confirm" at bounding box center [256, 179] width 58 height 13
type textarea "x"
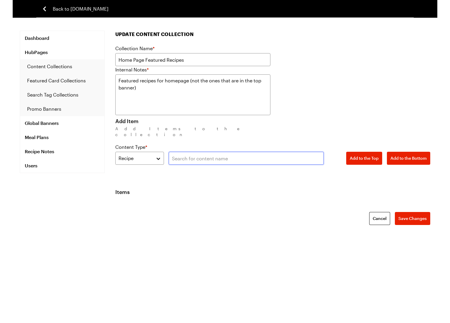
click at [233, 153] on input "text" at bounding box center [246, 158] width 155 height 13
paste input "One-Pan Lemon Herb Chicken Potatoes"
click at [305, 153] on input "One-Pan Lemon Herb Chicken Potatoes" at bounding box center [246, 158] width 155 height 13
type input "One-Pan Lemon Herb Chicken Potatoes"
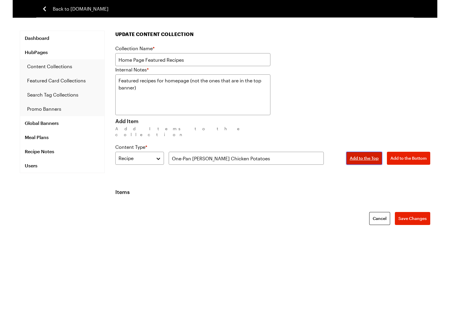
click at [358, 152] on button "Add to the Top" at bounding box center [364, 158] width 36 height 13
type textarea "x"
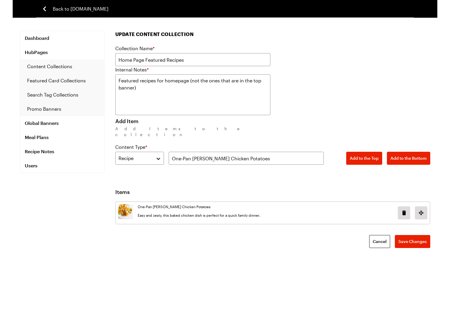
click at [276, 143] on div "Content Type * Recipe One-Pan Lemon Herb Chicken Potatoes Add to the Top Add to…" at bounding box center [272, 153] width 315 height 21
click at [274, 152] on input "One-Pan Lemon Herb Chicken Potatoes" at bounding box center [246, 158] width 155 height 13
paste input "Crispy Pork Cutlet with Fennel Salad"
click at [279, 157] on input "Crispy Pork Cutlet with Fennel Salad" at bounding box center [246, 158] width 155 height 13
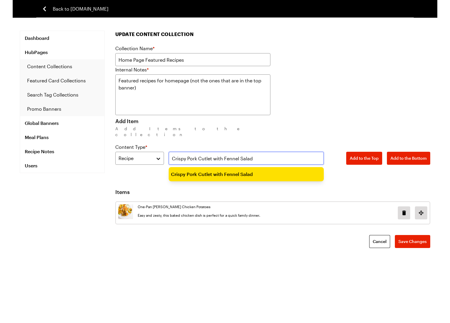
drag, startPoint x: 239, startPoint y: 170, endPoint x: 311, endPoint y: 161, distance: 72.0
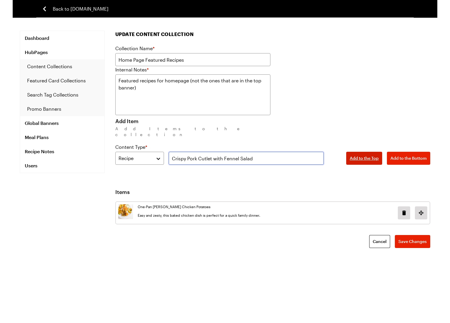
type input "Crispy Pork Cutlet with Fennel Salad"
drag, startPoint x: 360, startPoint y: 154, endPoint x: 440, endPoint y: 160, distance: 80.2
click at [360, 155] on span "Add to the Top" at bounding box center [364, 158] width 29 height 6
type textarea "x"
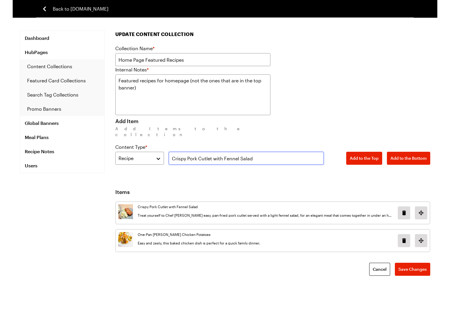
click at [268, 157] on input "Crispy Pork Cutlet with Fennel Salad" at bounding box center [246, 158] width 155 height 13
paste input "Affordable One-Pot Penne Pasta"
click at [287, 155] on input "Affordable One-Pot Penne Pasta" at bounding box center [246, 158] width 155 height 13
type input "Affordable One-Pot Penne Pasta"
click at [387, 152] on button "Add to the Bottom" at bounding box center [408, 158] width 43 height 13
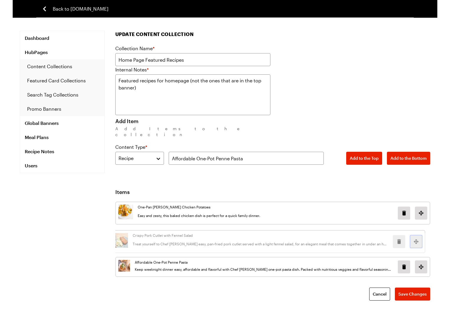
drag, startPoint x: 419, startPoint y: 208, endPoint x: 414, endPoint y: 238, distance: 29.9
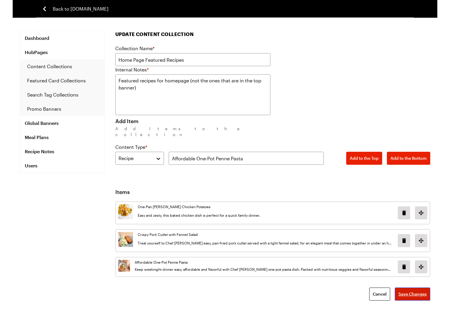
click at [416, 243] on span "Save Changes" at bounding box center [413, 294] width 28 height 6
type textarea "x"
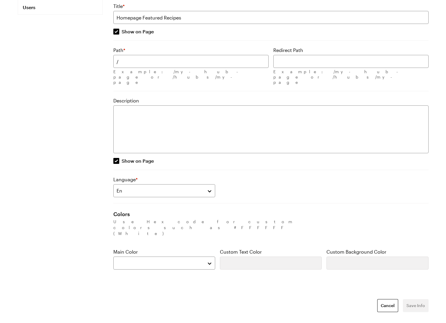
scroll to position [248, 0]
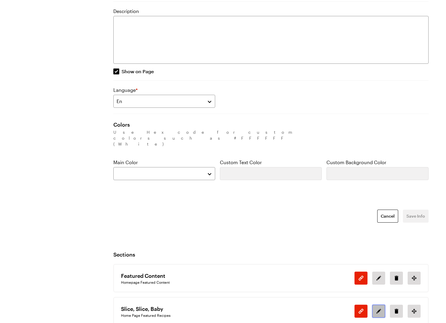
click at [380, 243] on icon "Edit section in position 1" at bounding box center [378, 310] width 7 height 7
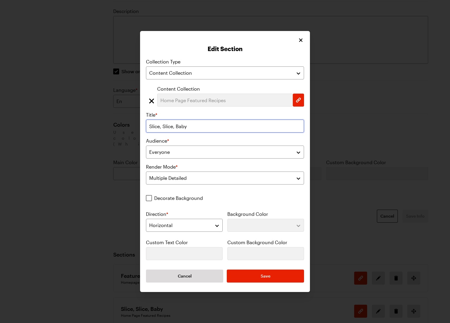
click at [203, 130] on input "Slice, Slice, Baby" at bounding box center [225, 125] width 158 height 13
paste input "A+ Weeknight Wins"
type input "A+ Weeknight Wins"
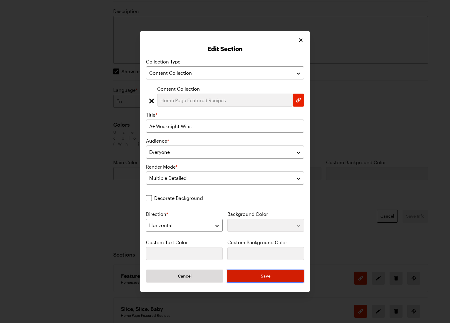
click at [267, 243] on span "Save" at bounding box center [266, 276] width 10 height 6
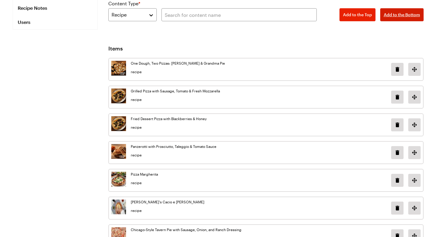
scroll to position [79, 0]
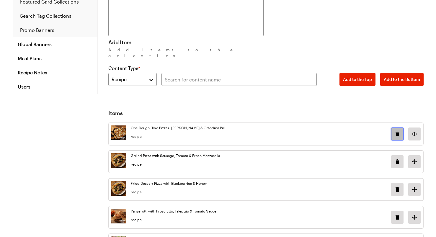
click at [394, 132] on button "Delete image in position 0" at bounding box center [397, 133] width 12 height 13
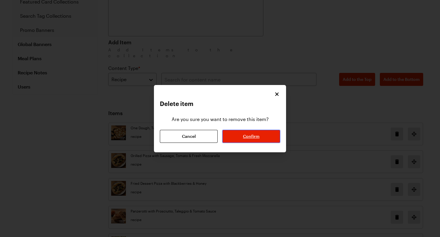
drag, startPoint x: 268, startPoint y: 140, endPoint x: 433, endPoint y: 108, distance: 168.4
click at [269, 140] on button "Confirm" at bounding box center [251, 136] width 58 height 13
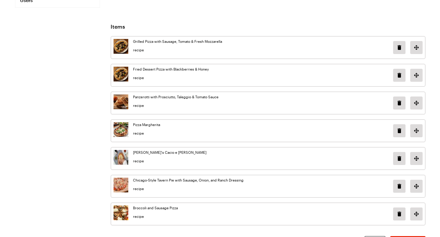
scroll to position [190, 0]
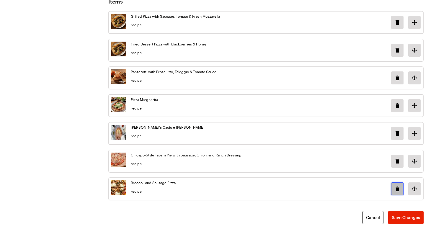
click at [399, 185] on icon "Delete image in position 6" at bounding box center [397, 188] width 7 height 7
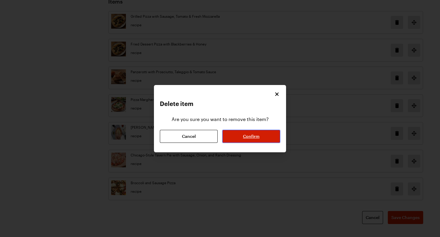
click at [262, 138] on button "Confirm" at bounding box center [251, 136] width 58 height 13
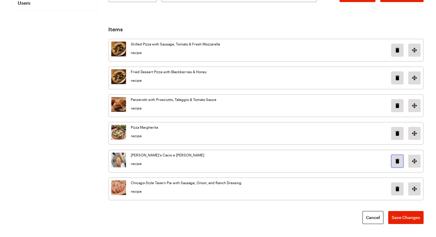
click at [395, 158] on icon "Delete image in position 4" at bounding box center [397, 161] width 7 height 7
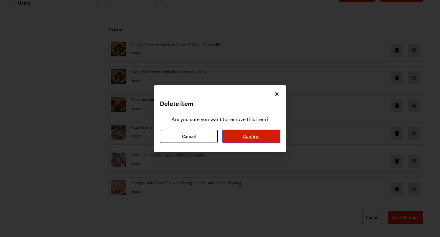
drag, startPoint x: 244, startPoint y: 133, endPoint x: 270, endPoint y: 133, distance: 26.0
click at [244, 133] on span "Confirm" at bounding box center [251, 136] width 17 height 6
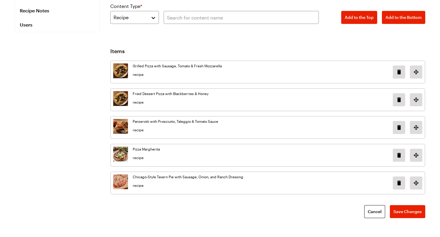
scroll to position [135, 0]
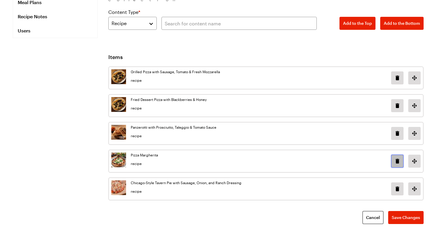
click at [396, 158] on icon "Delete image in position 3" at bounding box center [397, 161] width 7 height 7
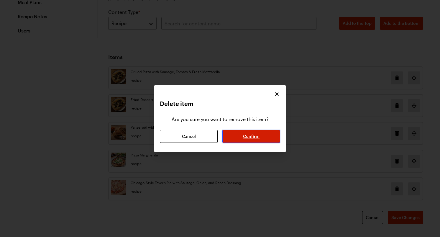
click at [246, 133] on button "Confirm" at bounding box center [251, 136] width 58 height 13
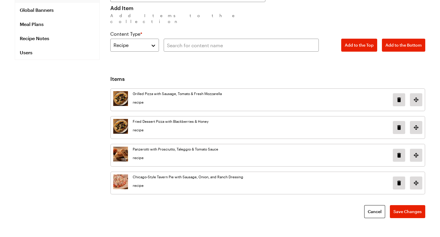
scroll to position [107, 0]
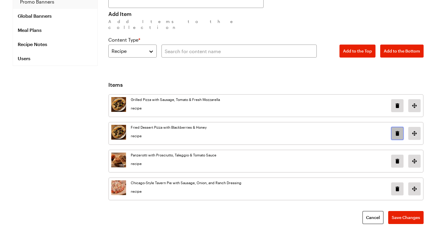
click at [399, 130] on icon "Delete image in position 1" at bounding box center [397, 133] width 7 height 7
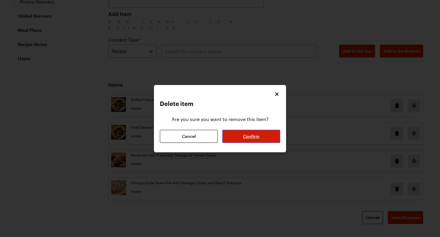
click at [247, 135] on span "Confirm" at bounding box center [251, 136] width 17 height 6
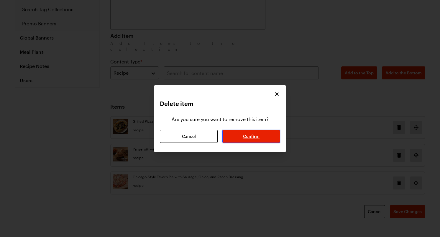
scroll to position [79, 0]
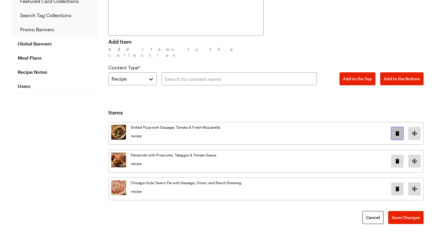
click at [397, 127] on button "Delete image in position 0" at bounding box center [397, 133] width 12 height 13
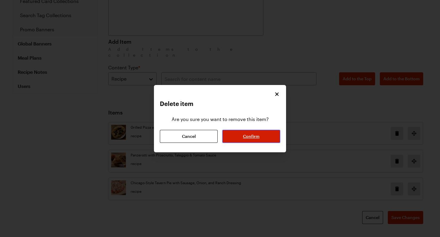
click at [274, 130] on button "Confirm" at bounding box center [251, 136] width 58 height 13
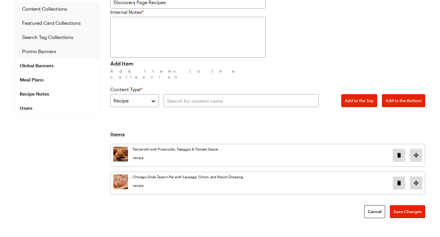
scroll to position [52, 0]
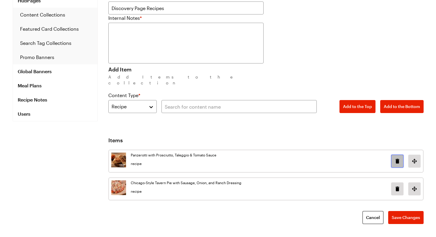
click at [400, 158] on icon "Delete image in position 0" at bounding box center [397, 161] width 7 height 7
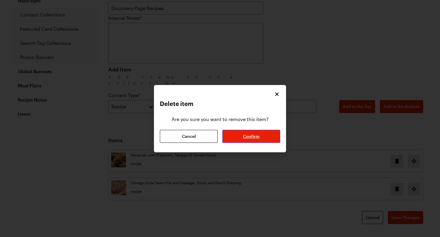
drag, startPoint x: 247, startPoint y: 137, endPoint x: 359, endPoint y: 165, distance: 115.1
click at [247, 137] on span "Confirm" at bounding box center [251, 136] width 17 height 6
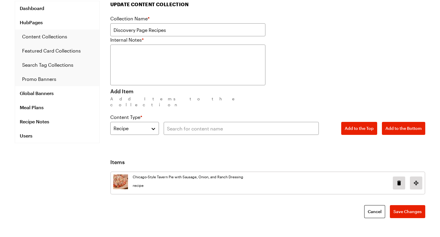
scroll to position [24, 0]
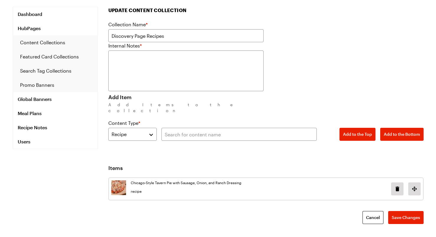
click at [389, 180] on div "Chicago-Style Tavern Pie with Sausage, Onion, and Ranch Dressing recipe" at bounding box center [265, 188] width 309 height 17
click at [394, 185] on icon "Delete image in position 0" at bounding box center [397, 188] width 7 height 7
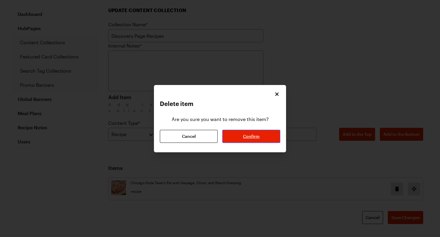
drag, startPoint x: 258, startPoint y: 140, endPoint x: 296, endPoint y: 139, distance: 37.8
click at [258, 140] on button "Confirm" at bounding box center [251, 136] width 58 height 13
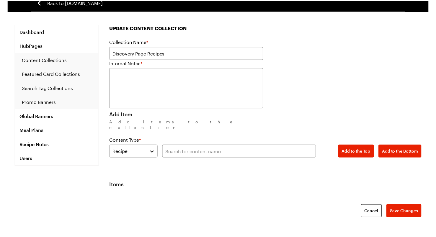
scroll to position [1, 0]
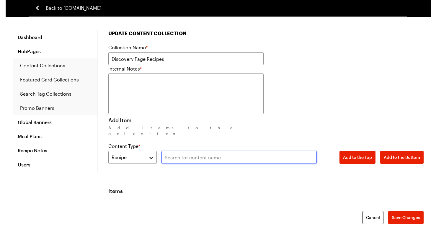
click at [209, 153] on input "text" at bounding box center [238, 157] width 155 height 13
paste input "Pomegranate Chicken With Green Beans"
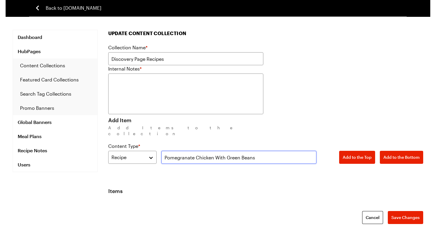
click at [303, 151] on input "Pomegranate Chicken With Green Beans" at bounding box center [238, 157] width 155 height 13
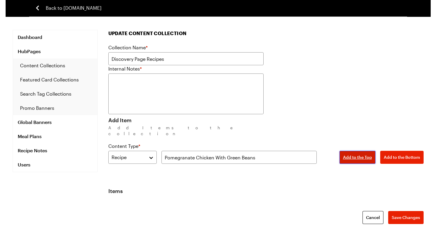
click at [366, 154] on span "Add to the Top" at bounding box center [357, 157] width 29 height 6
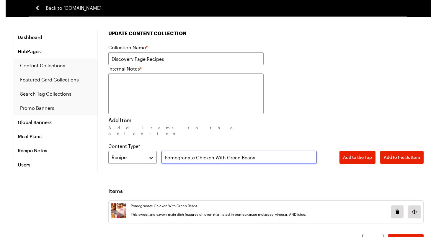
drag, startPoint x: 262, startPoint y: 153, endPoint x: 272, endPoint y: 153, distance: 9.4
click at [262, 153] on input "Pomegranate Chicken With Green Beans" at bounding box center [238, 157] width 155 height 13
paste input "Baked Pear"
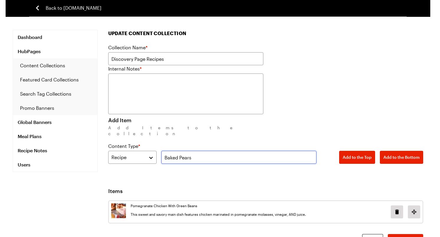
click at [275, 151] on input "Baked Pears" at bounding box center [238, 157] width 155 height 13
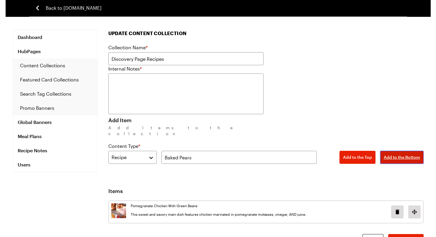
drag, startPoint x: 400, startPoint y: 152, endPoint x: 405, endPoint y: 152, distance: 5.3
click at [400, 154] on span "Add to the Bottom" at bounding box center [402, 157] width 36 height 6
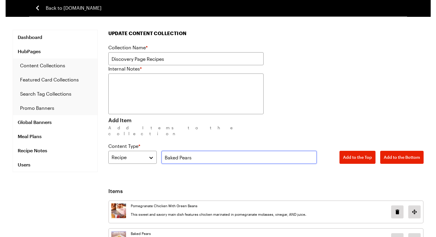
click at [222, 154] on input "Baked Pears" at bounding box center [238, 157] width 155 height 13
paste input "russels Sprout Caesar Salad"
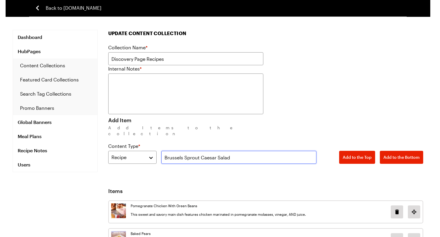
click at [281, 153] on input "Brussels Sprout Caesar Salad" at bounding box center [238, 157] width 155 height 13
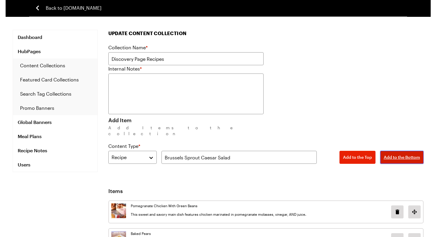
click at [402, 151] on button "Add to the Bottom" at bounding box center [401, 157] width 43 height 13
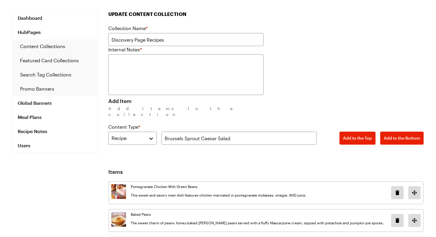
scroll to position [54, 0]
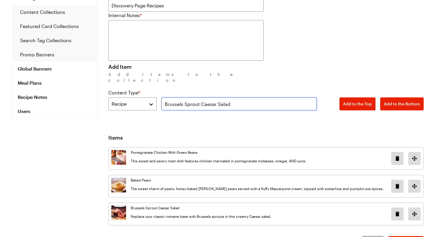
click at [256, 97] on input "Brussels Sprout Caesar Salad" at bounding box center [238, 103] width 155 height 13
paste input "Root Vegetable Gratin"
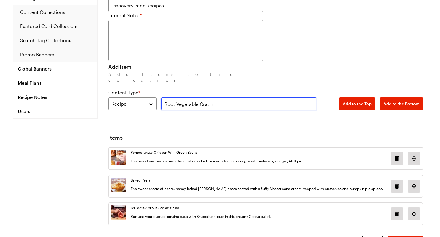
click at [258, 97] on input "Root Vegetable Gratin" at bounding box center [238, 103] width 155 height 13
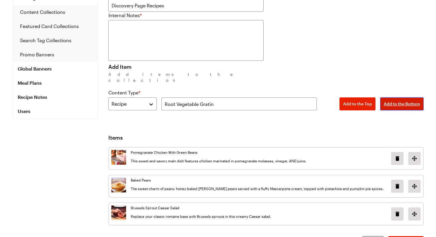
click at [402, 97] on button "Add to the Bottom" at bounding box center [401, 103] width 43 height 13
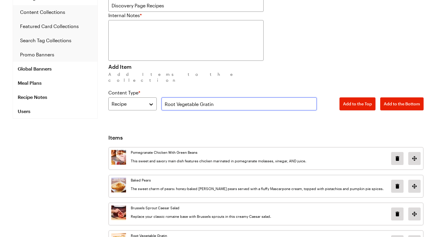
click at [245, 99] on input "Root Vegetable Gratin" at bounding box center [238, 103] width 155 height 13
paste input "Loaded Sweet Potato Nachos with Crema"
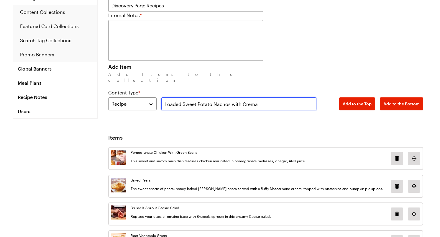
click at [261, 97] on input "Loaded Sweet Potato Nachos with Crema" at bounding box center [238, 103] width 155 height 13
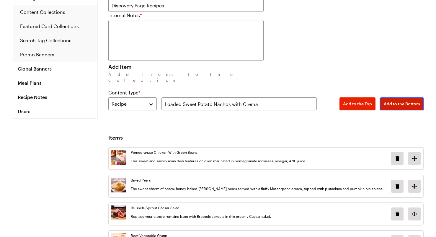
click at [415, 101] on span "Add to the Bottom" at bounding box center [402, 104] width 36 height 6
click at [256, 97] on input "Loaded Sweet Potato Nachos with Crema" at bounding box center [238, 103] width 155 height 13
paste input "Cheddar Rosemary Apple Tart"
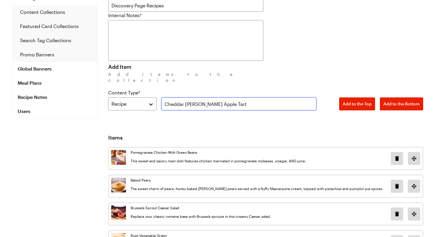
click at [264, 99] on input "Cheddar Rosemary Apple Tart" at bounding box center [238, 103] width 155 height 13
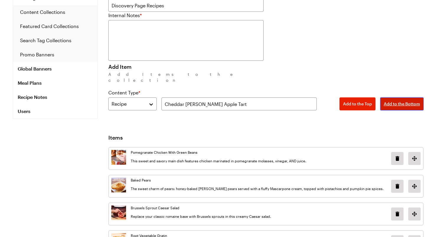
click at [403, 97] on button "Add to the Bottom" at bounding box center [401, 103] width 43 height 13
click at [230, 97] on input "Cheddar Rosemary Apple Tart" at bounding box center [238, 103] width 155 height 13
paste input "Loaded Hasselback Potatoes"
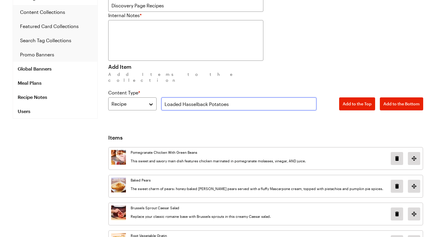
click at [255, 101] on input "Loaded Hasselback Potatoes" at bounding box center [238, 103] width 155 height 13
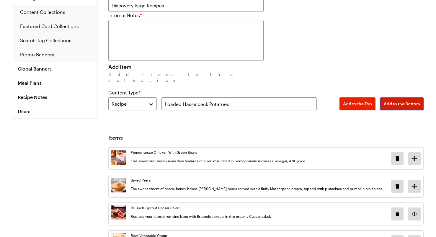
click at [404, 97] on button "Add to the Bottom" at bounding box center [401, 103] width 43 height 13
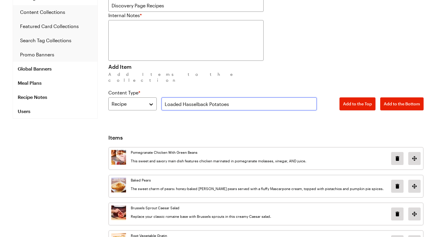
click at [260, 101] on input "Loaded Hasselback Potatoes" at bounding box center [238, 103] width 155 height 13
paste input "Broccoli Quiche"
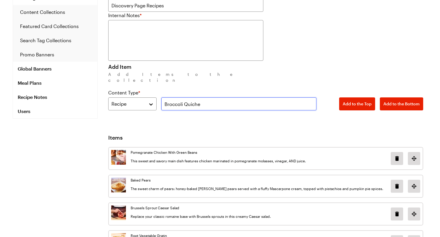
click at [260, 98] on input "Broccoli Quiche" at bounding box center [238, 103] width 155 height 13
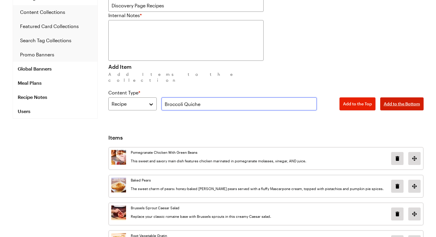
type input "Broccoli Quiche"
click at [405, 97] on button "Add to the Bottom" at bounding box center [401, 103] width 43 height 13
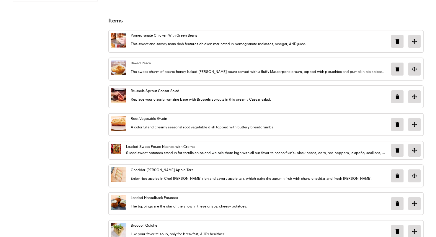
scroll to position [214, 0]
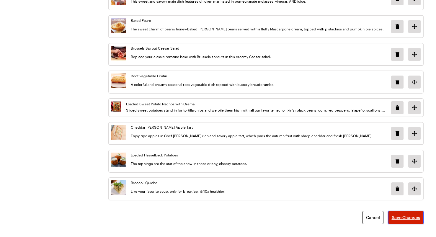
click at [410, 215] on span "Save Changes" at bounding box center [406, 218] width 28 height 6
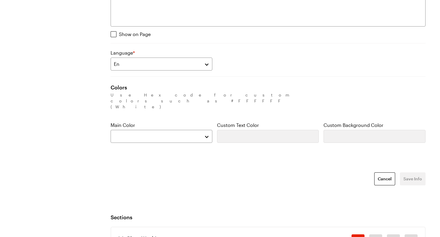
scroll to position [333, 0]
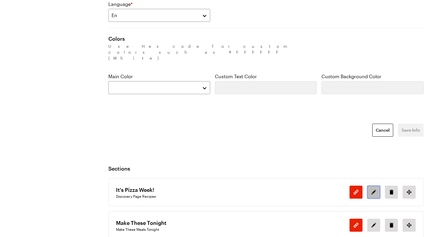
click at [376, 189] on icon "Edit section in position 0" at bounding box center [373, 192] width 7 height 7
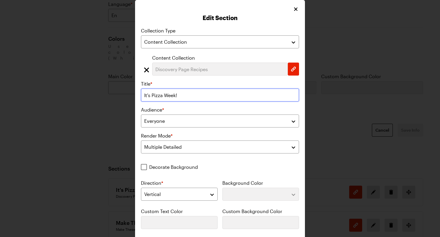
click at [202, 90] on input "It's Pizza Week!" at bounding box center [220, 95] width 158 height 13
paste input "Seasonal Recipes for September"
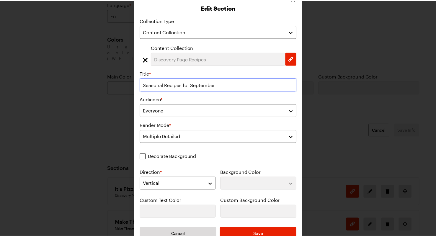
scroll to position [24, 0]
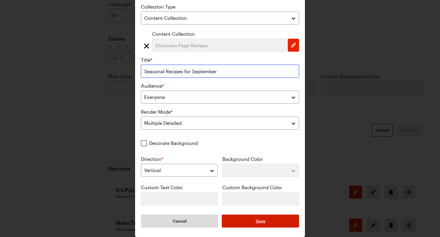
type input "Seasonal Recipes for September"
click at [276, 225] on button "Save" at bounding box center [260, 221] width 77 height 13
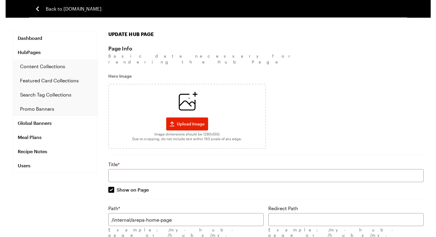
click at [309, 65] on div "Hero Image Upload Image Image dimensions should be 1280x550. Due to cropping, d…" at bounding box center [265, 107] width 315 height 84
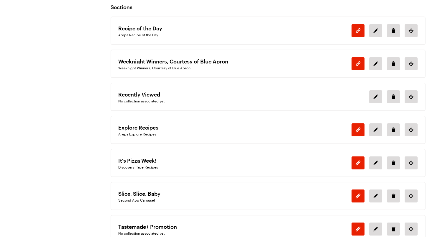
scroll to position [490, 0]
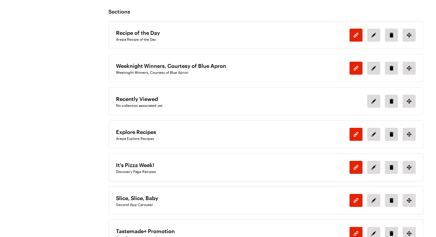
drag, startPoint x: 232, startPoint y: 109, endPoint x: 299, endPoint y: 128, distance: 69.7
click at [232, 136] on div "Arepa Explore Recipes" at bounding box center [205, 138] width 178 height 5
click at [374, 164] on icon "Edit section in position 4" at bounding box center [373, 167] width 7 height 7
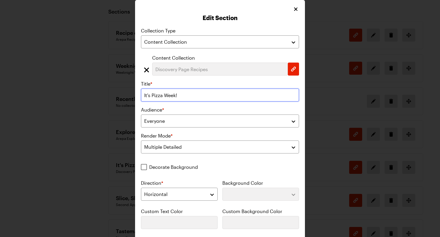
click at [217, 98] on input "It's Pizza Week!" at bounding box center [220, 95] width 158 height 13
paste input "Seasonal Recipes for September"
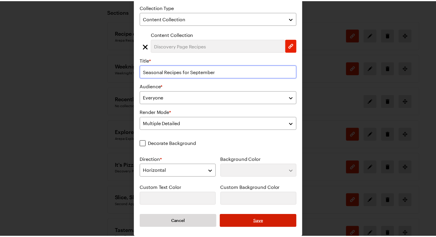
scroll to position [24, 0]
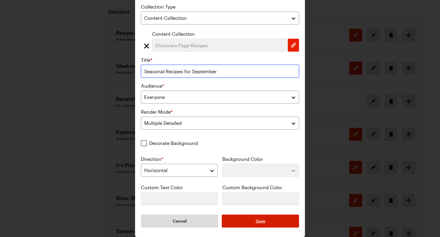
type input "Seasonal Recipes for September"
click at [270, 219] on button "Save" at bounding box center [260, 221] width 77 height 13
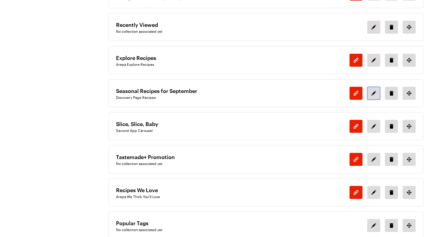
scroll to position [565, 0]
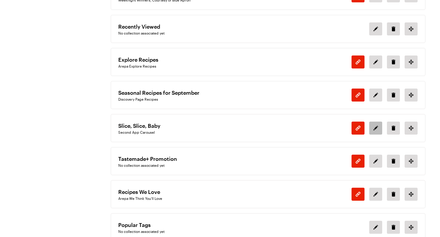
scroll to position [561, 0]
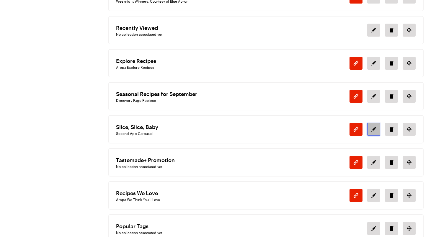
click at [372, 127] on icon "Edit section in position 5" at bounding box center [373, 129] width 5 height 5
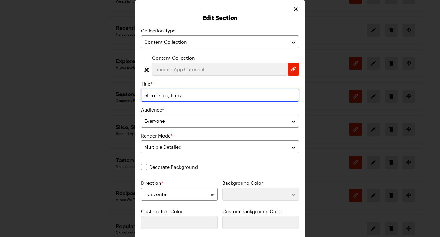
click at [196, 96] on input "Slice, Slice, Baby" at bounding box center [220, 95] width 158 height 13
paste input "A+ Weeknight Wins"
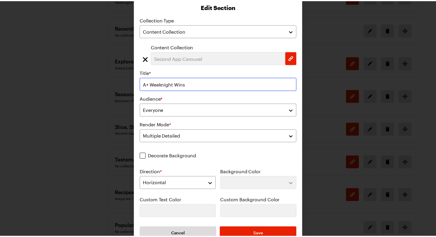
scroll to position [24, 0]
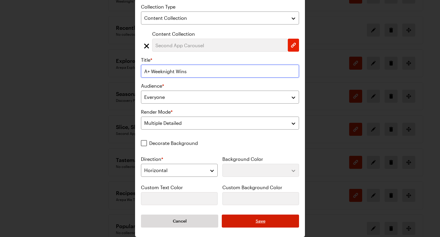
type input "A+ Weeknight Wins"
click at [263, 225] on button "Save" at bounding box center [260, 221] width 77 height 13
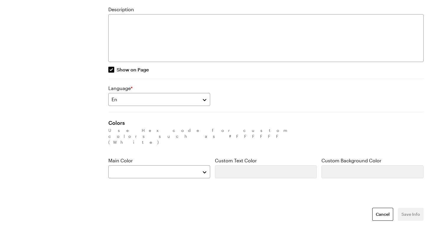
scroll to position [196, 0]
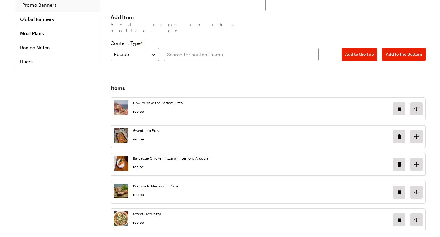
scroll to position [135, 0]
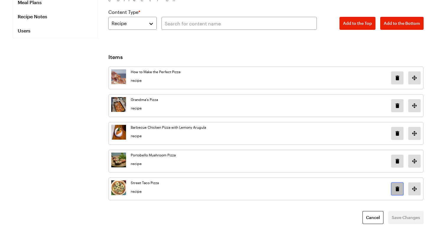
click at [397, 186] on icon "Delete image in position 4" at bounding box center [397, 188] width 4 height 5
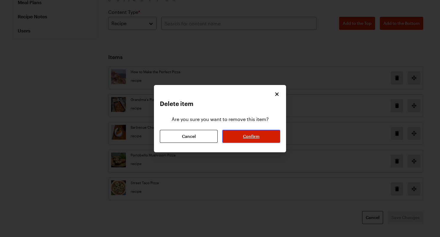
click at [265, 135] on button "Confirm" at bounding box center [251, 136] width 58 height 13
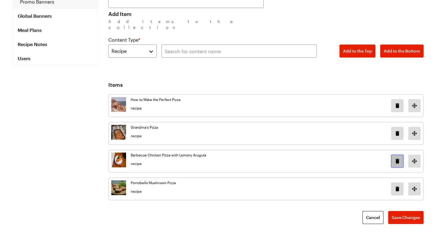
click at [391, 156] on button "Delete image in position 2" at bounding box center [397, 161] width 12 height 13
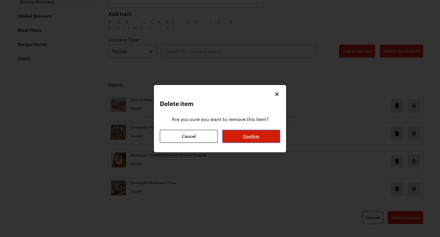
click at [258, 139] on span "Confirm" at bounding box center [251, 136] width 17 height 6
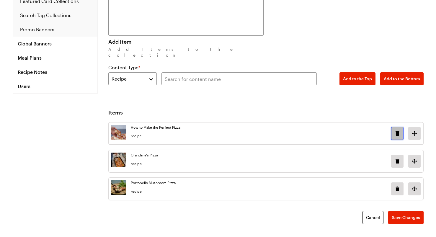
click at [394, 130] on icon "Delete image in position 0" at bounding box center [397, 133] width 7 height 7
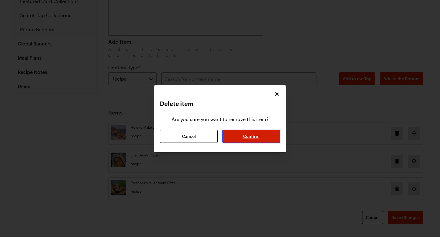
click at [268, 132] on button "Confirm" at bounding box center [251, 136] width 58 height 13
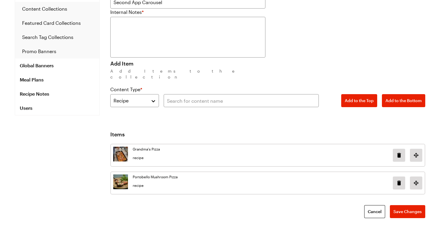
scroll to position [52, 0]
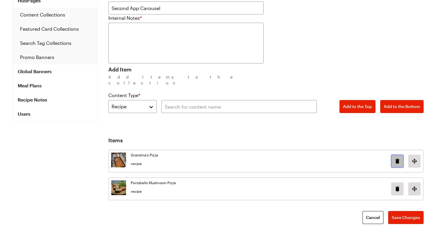
click at [401, 158] on button "Delete image in position 0" at bounding box center [397, 161] width 12 height 13
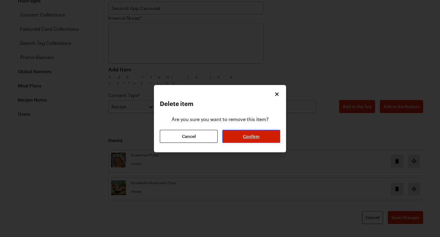
click at [274, 135] on button "Confirm" at bounding box center [251, 136] width 58 height 13
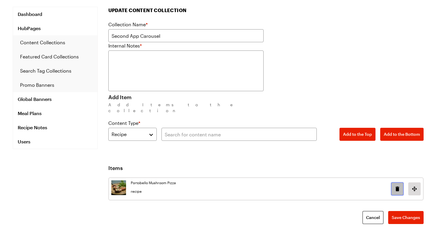
click at [391, 186] on button "Delete image in position 0" at bounding box center [397, 188] width 12 height 13
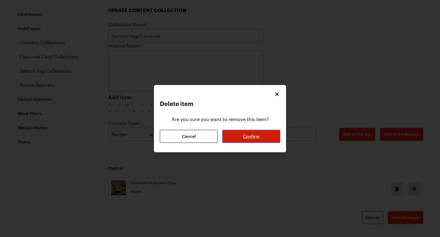
click at [251, 134] on span "Confirm" at bounding box center [251, 136] width 17 height 6
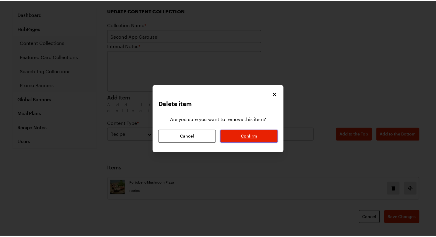
scroll to position [1, 0]
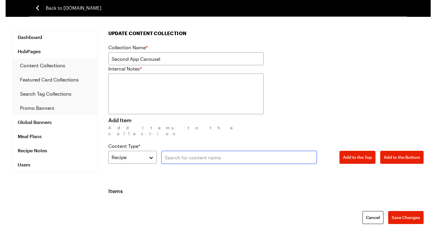
drag, startPoint x: 217, startPoint y: 150, endPoint x: 222, endPoint y: 151, distance: 4.5
click at [217, 151] on input "text" at bounding box center [238, 157] width 155 height 13
paste input "One-Pan [PERSON_NAME] Chicken Potatoes"
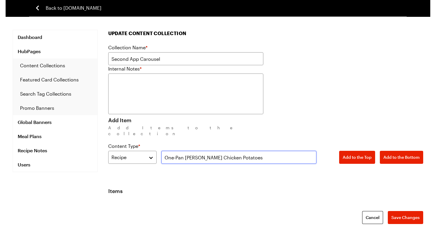
type input "One-Pan [PERSON_NAME] Chicken Potatoes"
click at [397, 148] on div "Content Type * Recipe Add to the Top Add to the Bottom" at bounding box center [265, 153] width 315 height 21
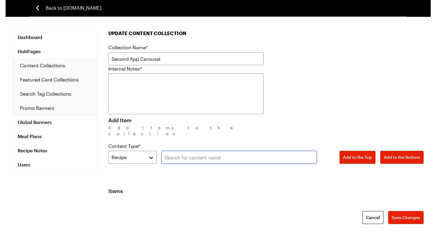
click at [210, 151] on input "text" at bounding box center [238, 157] width 155 height 13
paste input "One-Pan [PERSON_NAME] Chicken Potatoes"
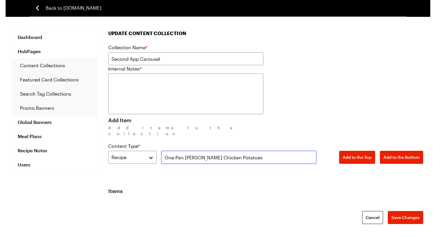
click at [252, 151] on input "One-Pan [PERSON_NAME] Chicken Potatoes" at bounding box center [238, 157] width 155 height 13
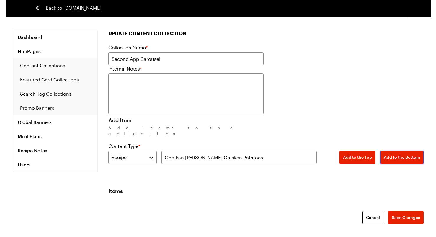
drag, startPoint x: 405, startPoint y: 154, endPoint x: 301, endPoint y: 129, distance: 107.2
click at [405, 154] on button "Add to the Bottom" at bounding box center [401, 157] width 43 height 13
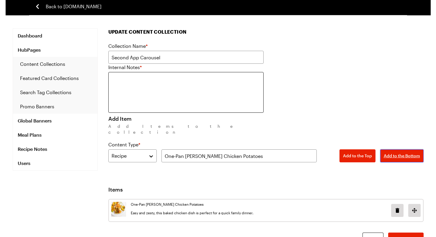
scroll to position [24, 0]
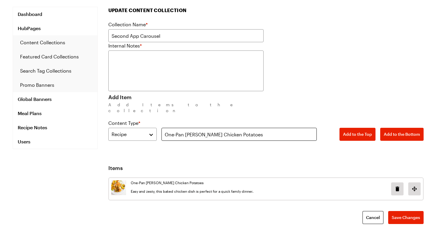
drag, startPoint x: 243, startPoint y: 120, endPoint x: 263, endPoint y: 127, distance: 20.7
click at [243, 120] on div "Content Type * Recipe One-Pan Lemon Herb Chicken Potatoes Add to the Top Add to…" at bounding box center [265, 129] width 315 height 21
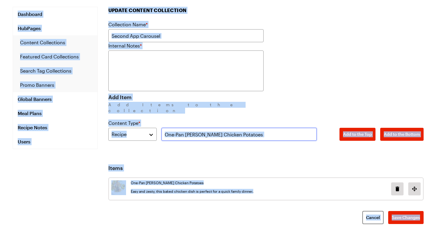
click at [268, 129] on input "One-Pan [PERSON_NAME] Chicken Potatoes" at bounding box center [238, 134] width 155 height 13
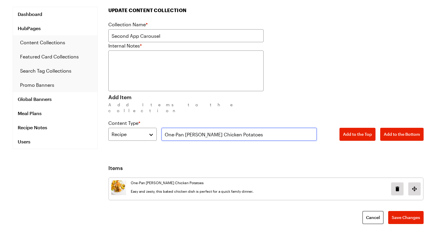
paste input "Crispy Pork Cutlet with Fennel Salad"
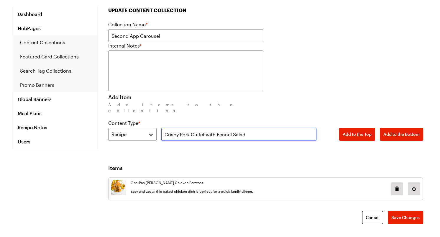
click at [271, 130] on input "Crispy Pork Cutlet with Fennel Salad" at bounding box center [238, 134] width 155 height 13
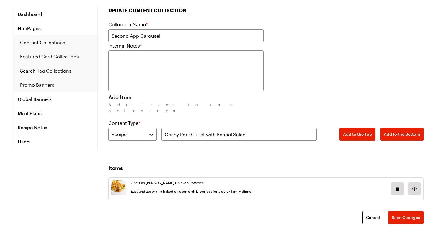
click at [403, 120] on div "Content Type * Recipe Crispy Pork Cutlet with Fennel Salad Add to the Top Add t…" at bounding box center [265, 129] width 315 height 21
click at [404, 131] on span "Add to the Bottom" at bounding box center [402, 134] width 36 height 6
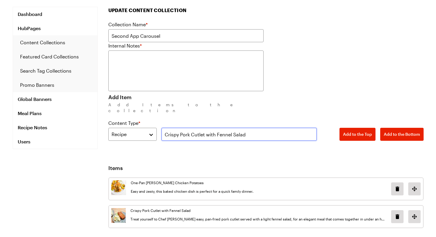
click at [290, 130] on input "Crispy Pork Cutlet with Fennel Salad" at bounding box center [238, 134] width 155 height 13
paste input "Affordable One-Pot Penne Pasta"
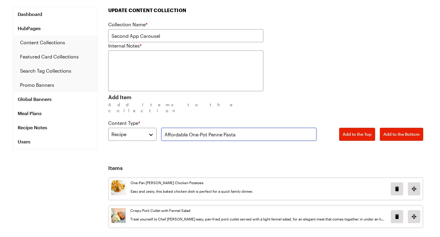
click at [291, 129] on input "Affordable One-Pot Penne Pasta" at bounding box center [238, 134] width 155 height 13
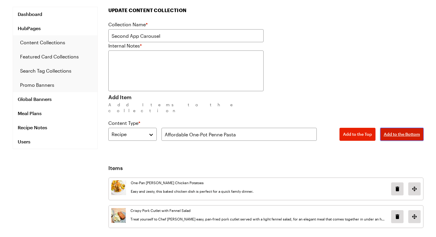
click at [398, 131] on span "Add to the Bottom" at bounding box center [402, 134] width 36 height 6
drag, startPoint x: 244, startPoint y: 135, endPoint x: 246, endPoint y: 132, distance: 3.8
click at [245, 134] on div "Collection Name * Second App Carousel Internal Notes * Add Item Add Items to th…" at bounding box center [265, 87] width 315 height 132
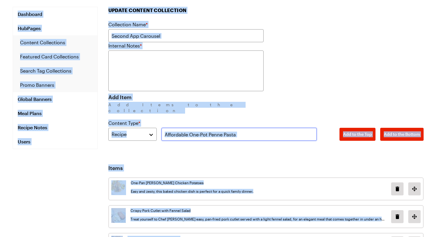
click at [246, 132] on input "Affordable One-Pot Penne Pasta" at bounding box center [238, 134] width 155 height 13
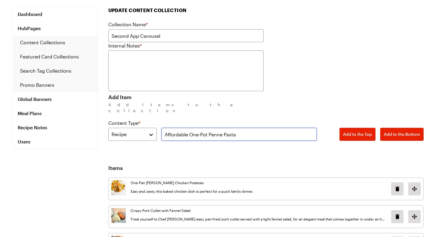
click at [247, 131] on input "Affordable One-Pot Penne Pasta" at bounding box center [238, 134] width 155 height 13
paste input "Chicken Burrito Bowls"
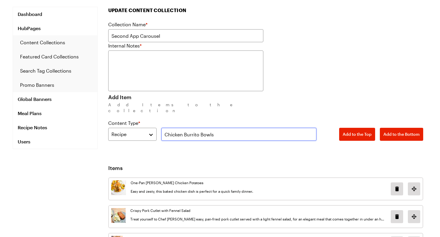
click at [247, 130] on input "Chicken Burrito Bowls" at bounding box center [238, 134] width 155 height 13
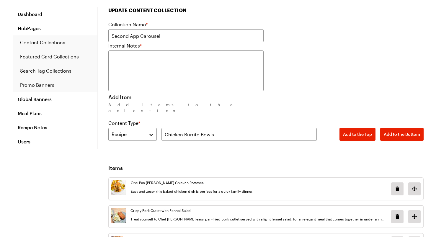
drag, startPoint x: 425, startPoint y: 128, endPoint x: 419, endPoint y: 128, distance: 5.3
click at [424, 128] on div "Dashboard HubPages Content Collections Featured Card Collections Search Tag Col…" at bounding box center [218, 151] width 425 height 289
click at [403, 131] on span "Add to the Bottom" at bounding box center [402, 134] width 36 height 6
click at [245, 131] on input "Chicken Burrito Bowls" at bounding box center [238, 134] width 155 height 13
paste input "Meatball Sub Bubble Bake"
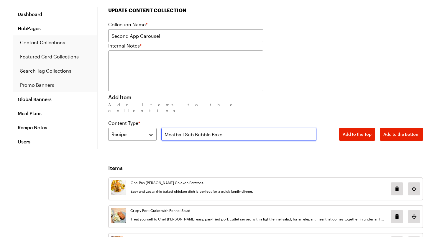
click at [243, 130] on input "Meatball Sub Bubble Bake" at bounding box center [238, 134] width 155 height 13
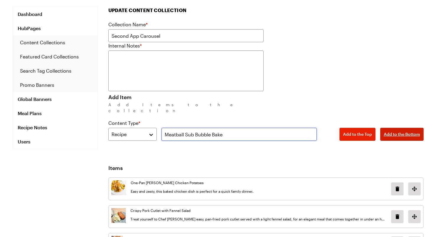
type input "Meatball Sub Bubble Bake"
click at [402, 128] on button "Add to the Bottom" at bounding box center [401, 134] width 43 height 13
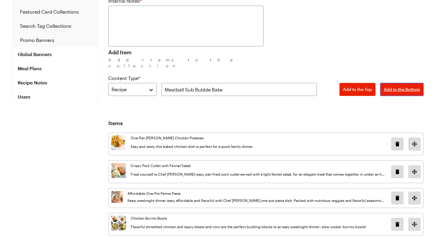
scroll to position [132, 0]
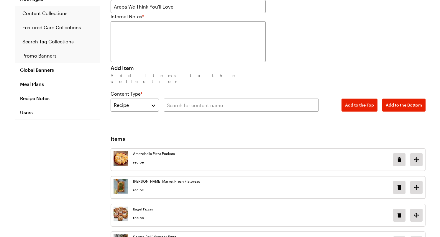
scroll to position [114, 0]
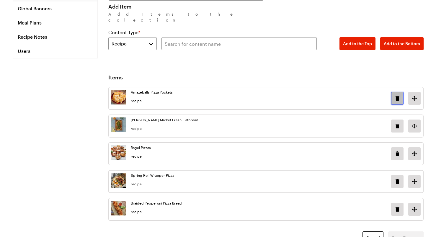
click at [400, 95] on icon "Delete image in position 0" at bounding box center [397, 98] width 7 height 7
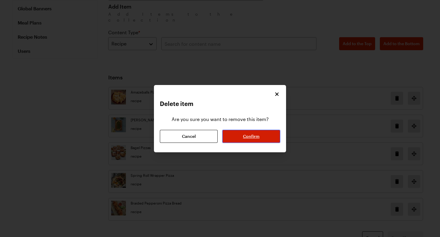
click at [266, 134] on button "Confirm" at bounding box center [251, 136] width 58 height 13
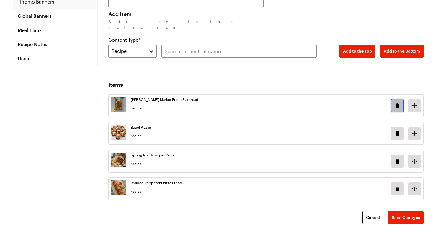
click at [395, 102] on icon "Delete image in position 0" at bounding box center [397, 105] width 7 height 7
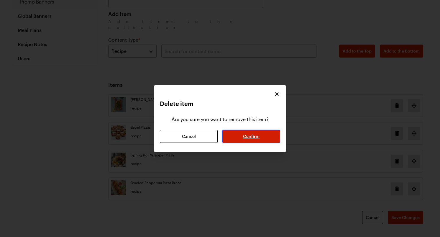
click at [242, 141] on button "Confirm" at bounding box center [251, 136] width 58 height 13
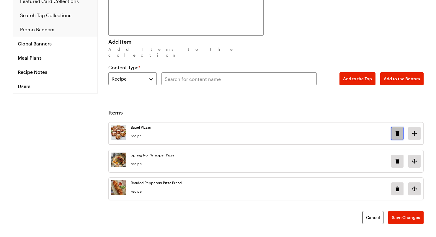
click at [394, 130] on icon "Delete image in position 0" at bounding box center [397, 133] width 7 height 7
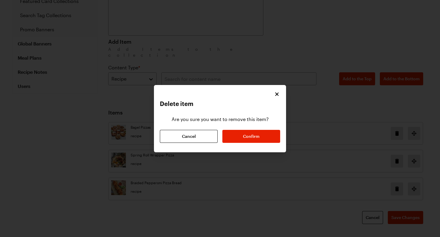
click at [248, 144] on div "Delete item Are you sure you want to remove this item? Cancel Confirm" at bounding box center [220, 118] width 132 height 67
click at [256, 137] on span "Confirm" at bounding box center [251, 136] width 17 height 6
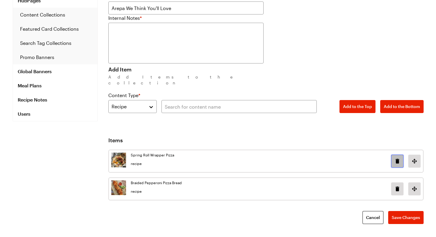
click at [399, 155] on button "Delete image in position 0" at bounding box center [397, 161] width 12 height 13
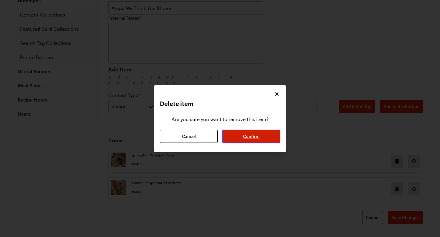
click at [235, 140] on button "Confirm" at bounding box center [251, 136] width 58 height 13
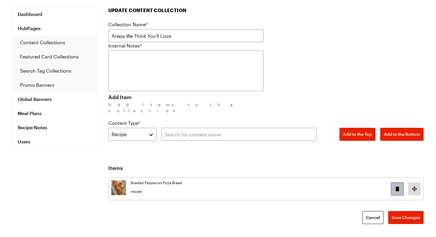
click at [401, 182] on button "Delete image in position 0" at bounding box center [397, 188] width 12 height 13
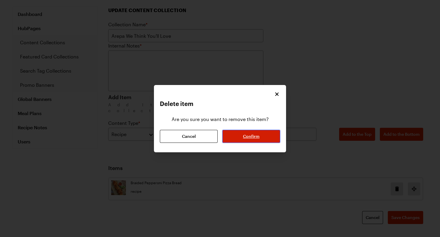
drag, startPoint x: 266, startPoint y: 134, endPoint x: 269, endPoint y: 133, distance: 3.6
click at [266, 134] on button "Confirm" at bounding box center [251, 136] width 58 height 13
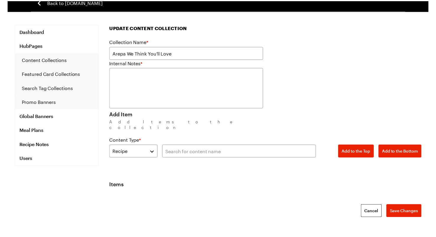
scroll to position [1, 0]
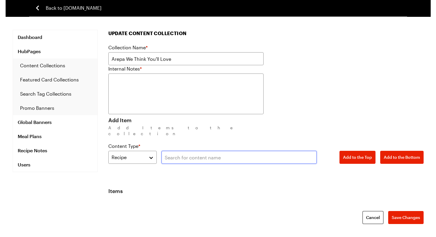
drag, startPoint x: 226, startPoint y: 147, endPoint x: 225, endPoint y: 152, distance: 4.5
click at [226, 151] on input "text" at bounding box center [238, 157] width 155 height 13
paste input "[PERSON_NAME] [PERSON_NAME] Noodles"
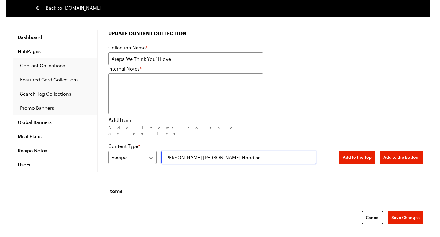
click at [264, 155] on input "[PERSON_NAME] [PERSON_NAME] Noodles" at bounding box center [238, 157] width 155 height 13
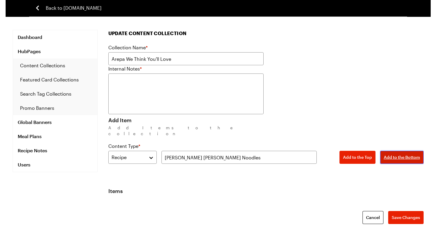
click at [402, 154] on button "Add to the Bottom" at bounding box center [401, 157] width 43 height 13
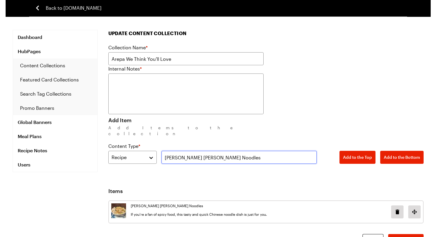
click at [245, 152] on input "[PERSON_NAME] [PERSON_NAME] Noodles" at bounding box center [238, 157] width 155 height 13
paste input "Roasted Rainbow Carrots With Lemony Tahini"
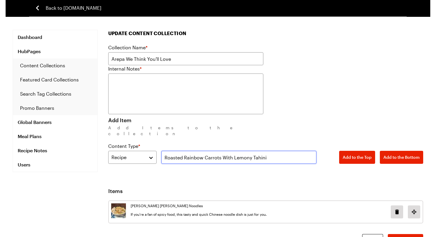
click at [243, 151] on input "Roasted Rainbow Carrots With Lemony Tahini" at bounding box center [238, 157] width 155 height 13
click at [277, 151] on input "Roasted Rainbow Carrots With Lemony Tahini" at bounding box center [238, 157] width 155 height 13
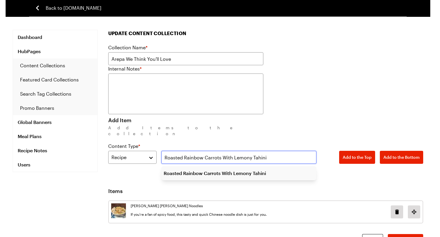
click at [296, 153] on input "Roasted Rainbow Carrots With Lemony Tahini" at bounding box center [238, 157] width 155 height 13
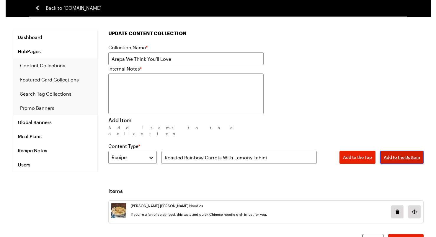
click at [408, 156] on button "Add to the Bottom" at bounding box center [401, 157] width 43 height 13
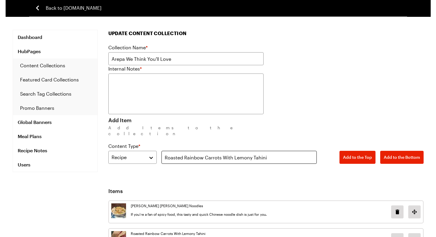
drag, startPoint x: 267, startPoint y: 141, endPoint x: 282, endPoint y: 152, distance: 18.8
click at [267, 143] on div "Content Type * Recipe Roasted Rainbow Carrots With Lemony Tahini Add to the Top…" at bounding box center [265, 153] width 315 height 21
click at [282, 152] on input "Roasted Rainbow Carrots With Lemony Tahini" at bounding box center [238, 157] width 155 height 13
paste input "Burrata with Oven Roasted Tomatoes, Pesto and Crost"
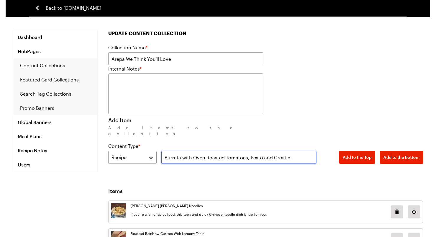
drag, startPoint x: 283, startPoint y: 151, endPoint x: 290, endPoint y: 153, distance: 6.9
click at [283, 151] on input "Burrata with Oven Roasted Tomatoes, Pesto and Crostini" at bounding box center [238, 157] width 155 height 13
click at [299, 153] on input "Burrata with Oven Roasted Tomatoes, Pesto and Crostini" at bounding box center [238, 157] width 155 height 13
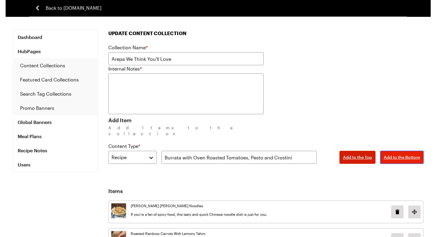
drag, startPoint x: 385, startPoint y: 150, endPoint x: 353, endPoint y: 148, distance: 32.2
click at [385, 154] on span "Add to the Bottom" at bounding box center [402, 157] width 36 height 6
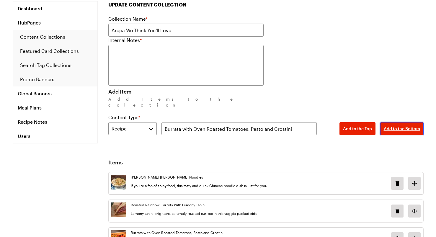
scroll to position [55, 0]
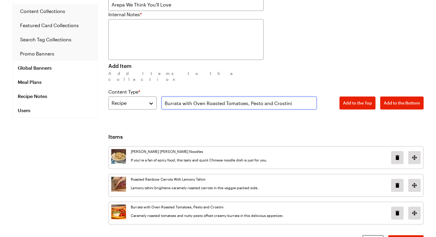
click at [311, 100] on input "Burrata with Oven Roasted Tomatoes, Pesto and Crostini" at bounding box center [238, 102] width 155 height 13
paste input "Korean-Style Braised Beef Tacos"
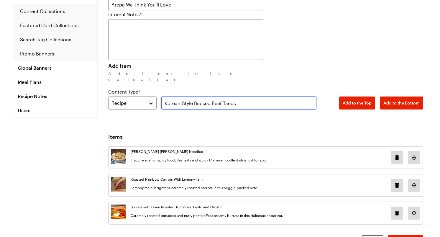
click at [304, 98] on input "Korean-Style Braised Beef Tacos" at bounding box center [238, 102] width 155 height 13
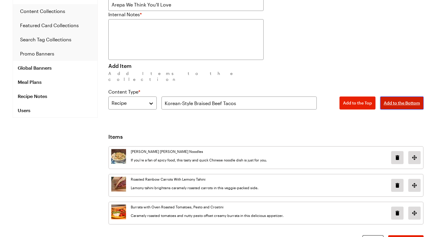
click at [395, 100] on span "Add to the Bottom" at bounding box center [402, 103] width 36 height 6
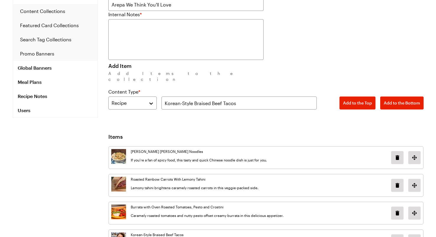
click at [253, 88] on div "Content Type * Recipe Korean-Style Braised Beef Tacos Add to the Top Add to the…" at bounding box center [265, 98] width 315 height 21
click at [251, 96] on input "Korean-Style Braised Beef Tacos" at bounding box center [238, 102] width 155 height 13
paste input "Pasta with Fried Artichoke"
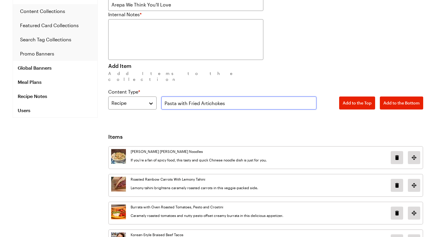
click at [263, 96] on input "Pasta with Fried Artichokes" at bounding box center [238, 102] width 155 height 13
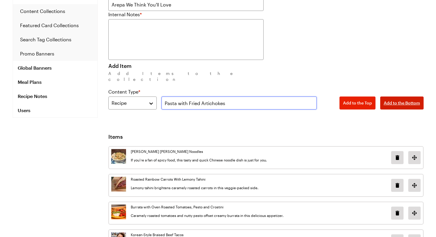
type input "Pasta with Fried Artichokes"
click at [403, 100] on span "Add to the Bottom" at bounding box center [402, 103] width 36 height 6
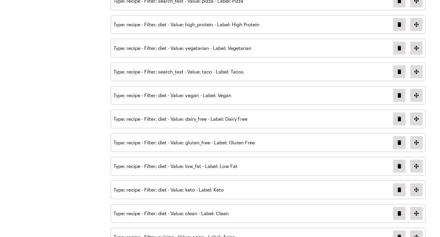
scroll to position [94, 0]
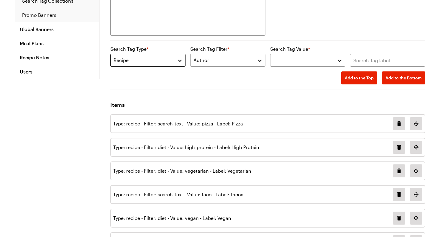
click at [163, 58] on div "Recipe" at bounding box center [144, 60] width 60 height 7
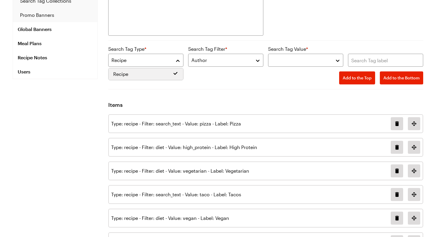
drag, startPoint x: 250, startPoint y: 44, endPoint x: 254, endPoint y: 45, distance: 4.2
click at [250, 44] on div "Search Tag Type * Recipe Search Tag Filter * Author Search Tag Value * Add to t…" at bounding box center [265, 62] width 315 height 44
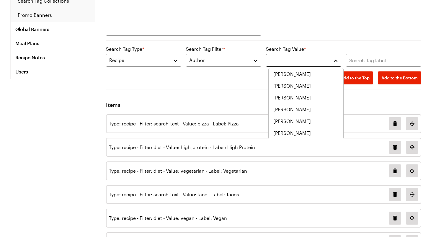
click at [319, 54] on button "button" at bounding box center [303, 60] width 75 height 13
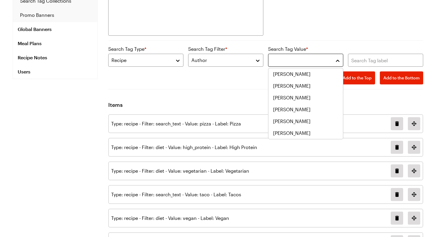
click at [319, 54] on button "button" at bounding box center [305, 60] width 75 height 13
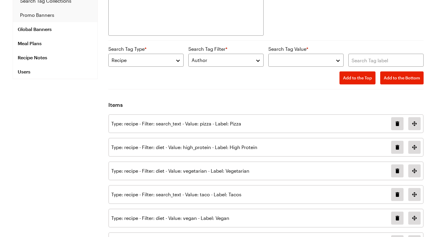
click at [367, 53] on div "Search Tag Type * Recipe Search Tag Filter * Author Search Tag Value * Add to t…" at bounding box center [265, 64] width 315 height 39
click at [369, 56] on input "text" at bounding box center [385, 60] width 75 height 13
click at [385, 59] on input "chicken" at bounding box center [385, 60] width 75 height 13
type input "chicken"
click at [363, 75] on span "Add to the Top" at bounding box center [357, 78] width 29 height 6
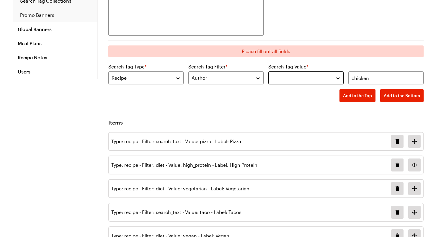
click at [328, 76] on button "button" at bounding box center [305, 77] width 75 height 13
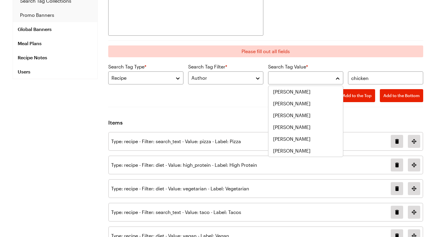
click at [189, 76] on div "Search Tag Type * Recipe Search Tag Filter * Author Search Tag Value * chicken …" at bounding box center [265, 82] width 315 height 39
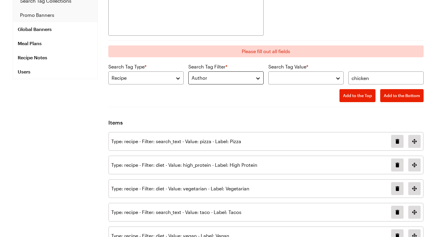
click at [209, 78] on div "Author" at bounding box center [221, 77] width 60 height 7
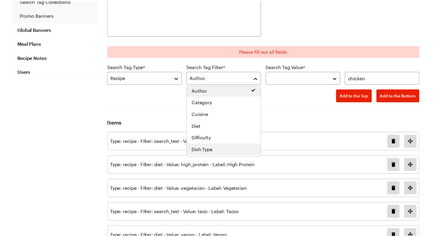
scroll to position [0, 0]
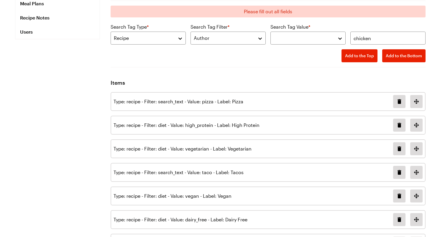
scroll to position [134, 0]
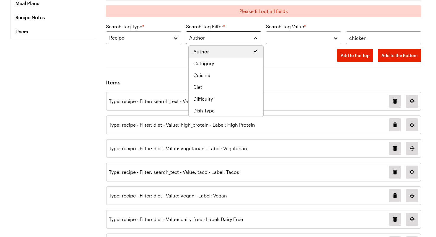
click at [231, 42] on button "Author" at bounding box center [223, 37] width 75 height 13
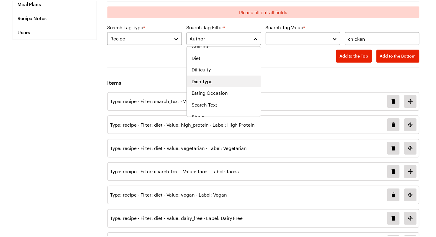
scroll to position [34, 0]
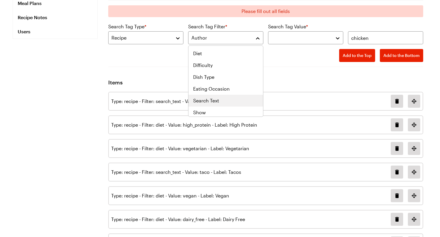
click at [218, 103] on span "Search Text" at bounding box center [206, 100] width 26 height 7
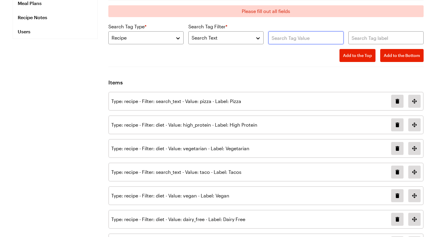
click at [295, 31] on input "text" at bounding box center [305, 37] width 75 height 13
type input "chicken"
drag, startPoint x: 323, startPoint y: 43, endPoint x: 263, endPoint y: 38, distance: 59.8
click at [263, 39] on div "Search Tag Type * Recipe Search Tag Filter * Search Text chicken Add to the Top…" at bounding box center [265, 42] width 315 height 39
type input "C"
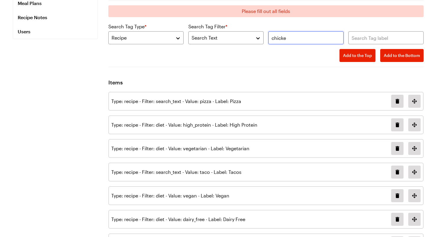
type input "chicken"
type input "Chicken"
click at [354, 58] on span "Add to the Top" at bounding box center [357, 56] width 29 height 6
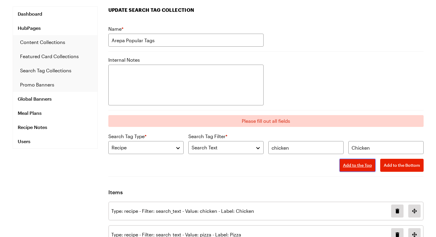
scroll to position [63, 0]
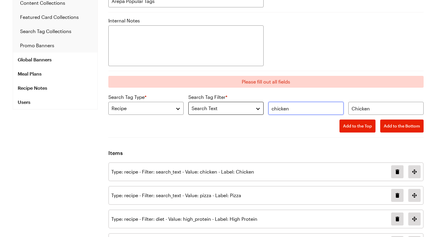
drag, startPoint x: 305, startPoint y: 110, endPoint x: 225, endPoint y: 105, distance: 80.7
click at [223, 109] on div "Search Tag Type * Recipe Search Tag Filter * Search Text chicken Chicken Add to…" at bounding box center [265, 113] width 315 height 39
type input "s"
type input "salmon"
type input "Salmon"
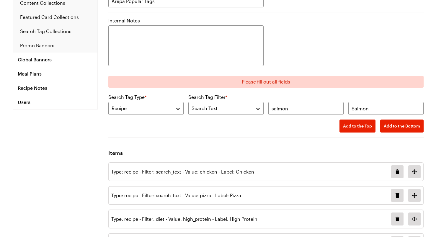
click at [358, 129] on button "Add to the Top" at bounding box center [357, 125] width 36 height 13
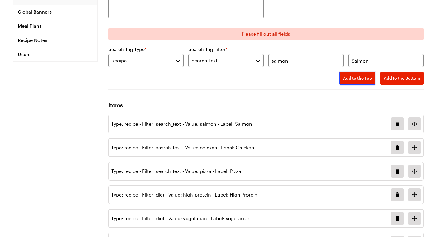
scroll to position [112, 0]
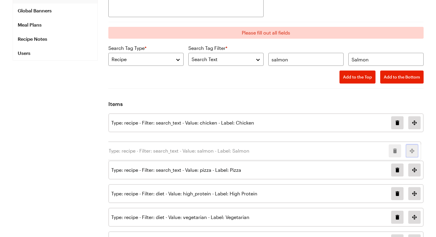
drag, startPoint x: 416, startPoint y: 126, endPoint x: 413, endPoint y: 155, distance: 29.9
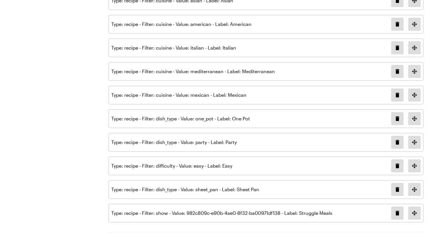
scroll to position [551, 0]
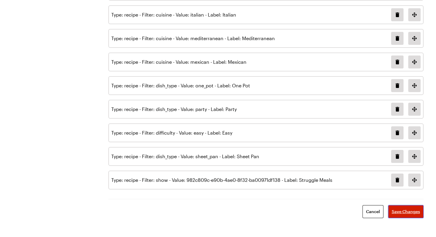
click at [411, 210] on span "Save Changes" at bounding box center [406, 212] width 28 height 6
click at [410, 210] on span "Save Changes" at bounding box center [406, 212] width 28 height 6
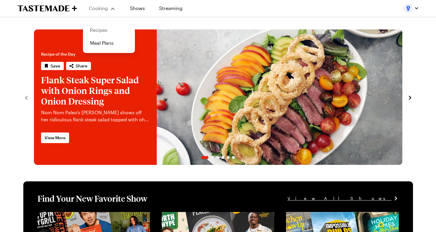
click at [104, 30] on link "Recipes" at bounding box center [108, 30] width 45 height 13
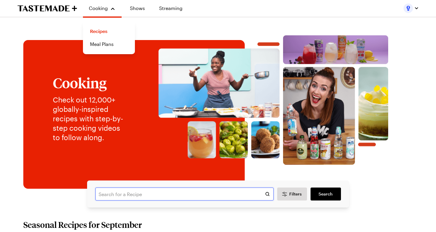
click at [128, 195] on input "text" at bounding box center [184, 194] width 178 height 13
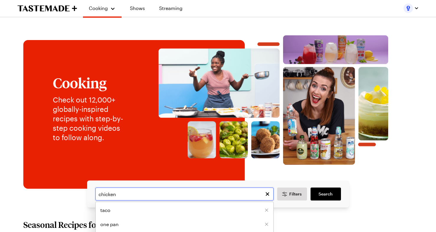
type input "chicken"
